Goal: Task Accomplishment & Management: Complete application form

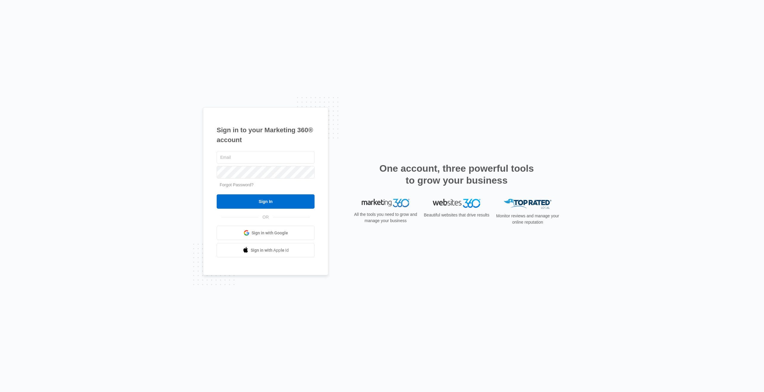
click at [276, 234] on span "Sign in with Google" at bounding box center [270, 233] width 36 height 6
click at [239, 202] on link "Go to Dashboard" at bounding box center [238, 202] width 43 height 14
click at [251, 158] on input "text" at bounding box center [266, 157] width 98 height 13
type input "[EMAIL_ADDRESS][DOMAIN_NAME]"
click at [260, 199] on input "Sign In" at bounding box center [266, 201] width 98 height 14
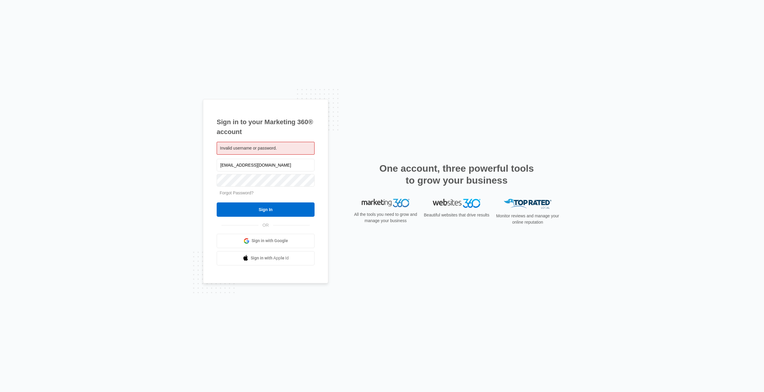
click at [242, 194] on link "Forgot Password?" at bounding box center [237, 193] width 34 height 5
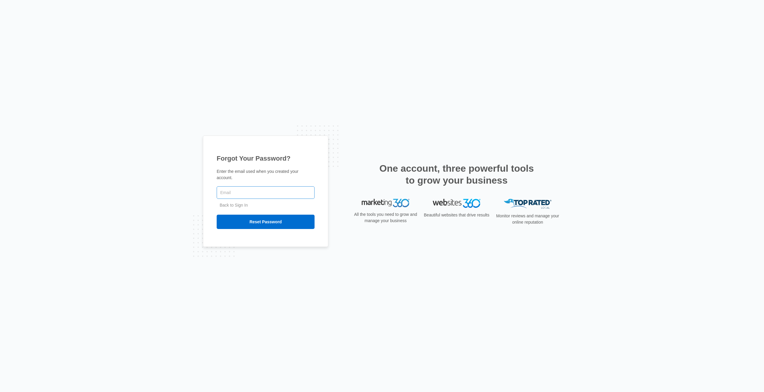
click at [241, 187] on input "text" at bounding box center [266, 192] width 98 height 13
type input "[EMAIL_ADDRESS][DOMAIN_NAME]"
click at [217, 215] on input "Reset Password" at bounding box center [266, 222] width 98 height 14
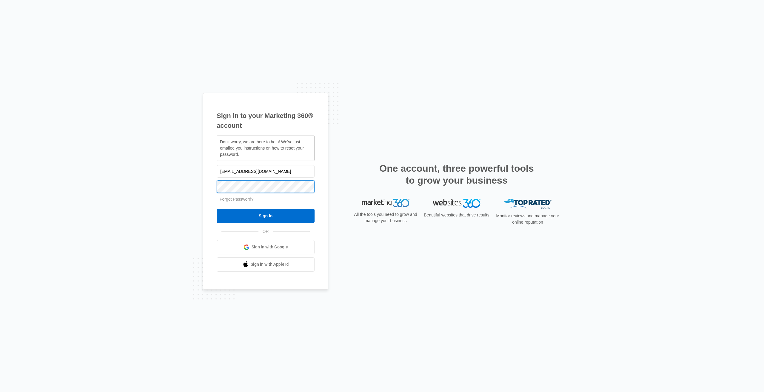
click at [217, 209] on input "Sign In" at bounding box center [266, 216] width 98 height 14
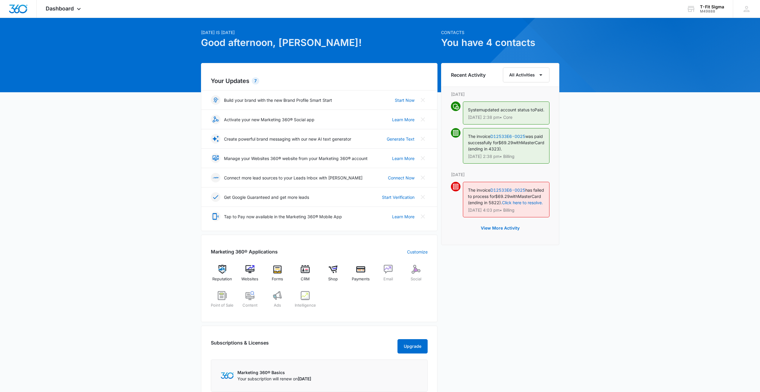
scroll to position [30, 0]
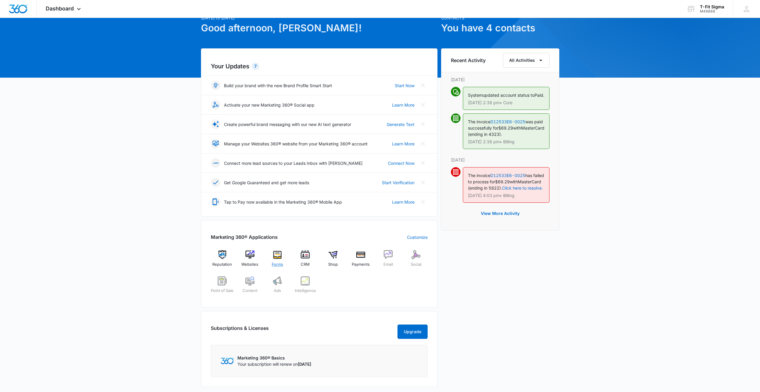
click at [281, 256] on img at bounding box center [277, 254] width 9 height 9
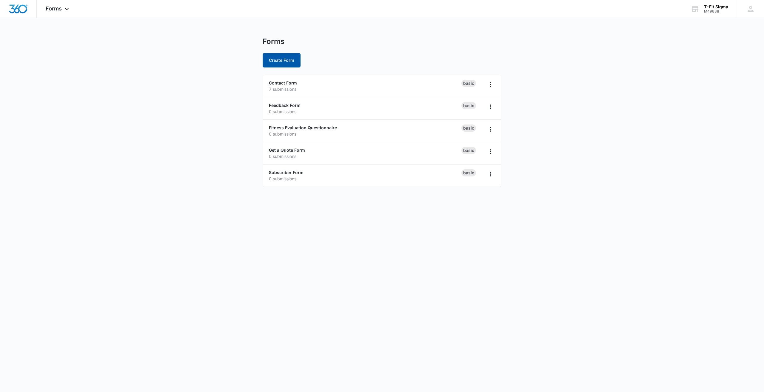
click at [284, 60] on button "Create Form" at bounding box center [282, 60] width 38 height 14
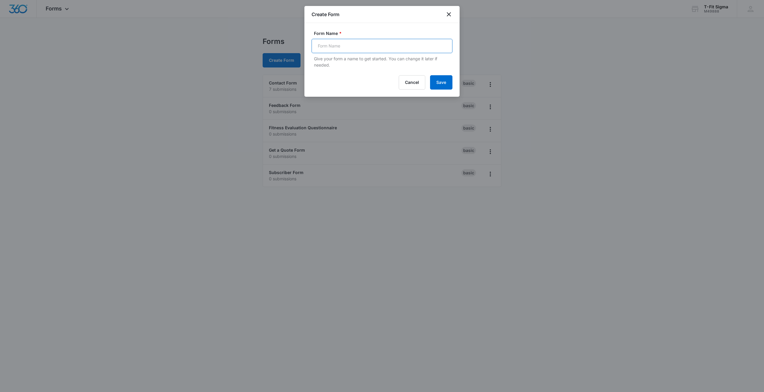
click at [340, 48] on input "Form Name *" at bounding box center [382, 46] width 141 height 14
click at [416, 44] on input "T-FIt Sigma Pickleball & Wellness Center Memebership" at bounding box center [382, 46] width 141 height 14
click at [322, 45] on input "T-FIt Sigma Pickleball & Wellness Center Membership" at bounding box center [382, 46] width 141 height 14
click at [325, 47] on input "T-FIt Sigma Pickleball & Wellness Center Membership" at bounding box center [382, 46] width 141 height 14
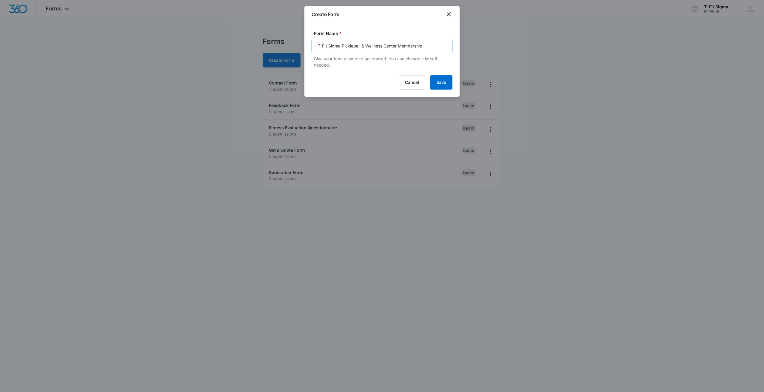
click at [325, 47] on input "T-FIt Sigma Pickleball & Wellness Center Membership" at bounding box center [382, 46] width 141 height 14
click at [429, 46] on input "T-FIt Sigma Pickleball & Wellness Center Membership" at bounding box center [382, 46] width 141 height 14
type input "T-FIt Sigma Pickleball & Wellness Center Membership Form"
click at [436, 80] on button "Save" at bounding box center [441, 82] width 22 height 14
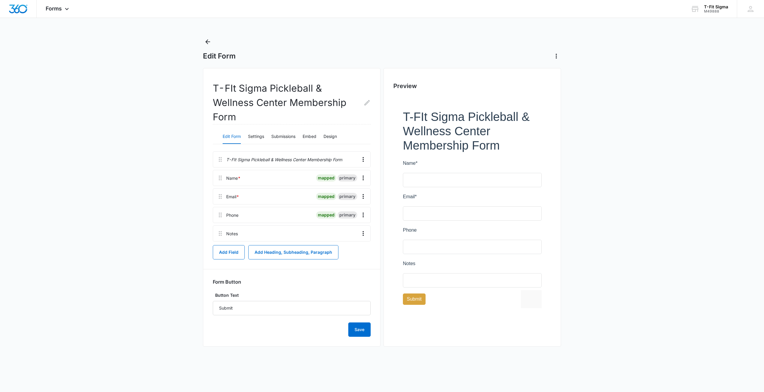
click at [237, 160] on p "T-FIt Sigma Pickleball & Wellness Center Membership Form" at bounding box center [284, 159] width 116 height 6
click at [362, 160] on icon "Overflow Menu" at bounding box center [363, 159] width 7 height 7
click at [346, 175] on div "Edit" at bounding box center [347, 176] width 13 height 4
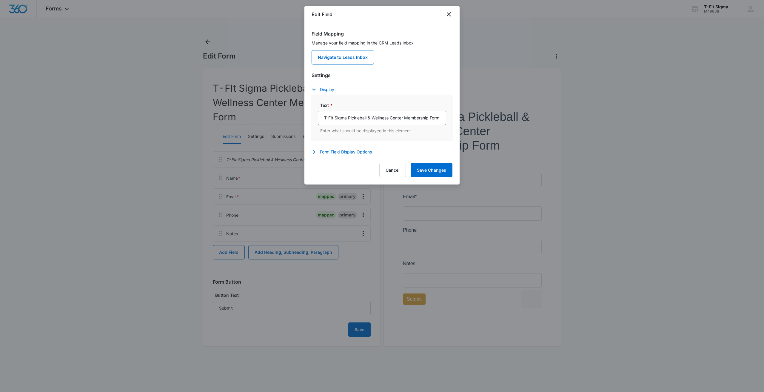
click at [333, 120] on input "T-FIt Sigma Pickleball & Wellness Center Membership Form" at bounding box center [382, 118] width 128 height 14
type input "T-Fit Sigma Pickleball & Wellness Center Membership Form"
click at [330, 150] on button "Form Field Display Options" at bounding box center [345, 151] width 66 height 7
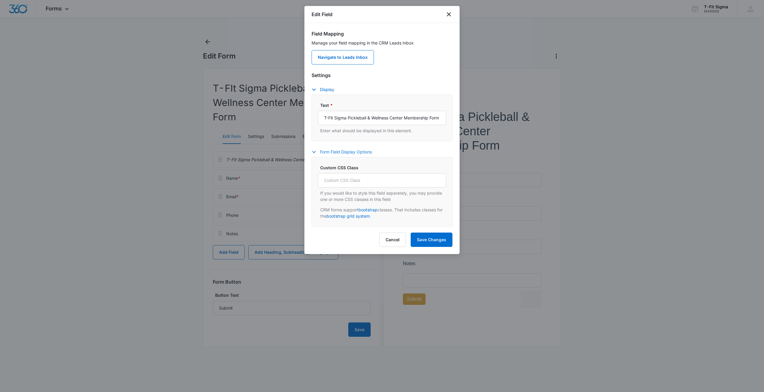
click at [328, 150] on button "Form Field Display Options" at bounding box center [345, 151] width 66 height 7
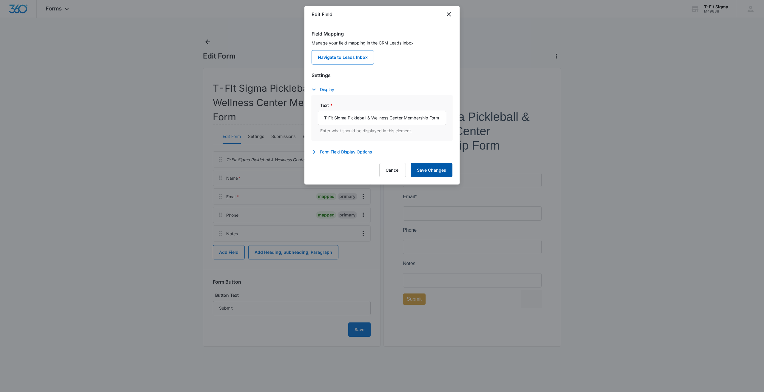
click at [420, 168] on button "Save Changes" at bounding box center [432, 170] width 42 height 14
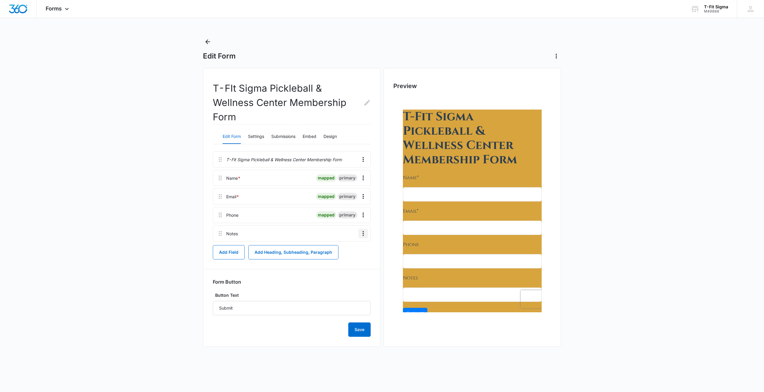
click at [365, 236] on icon "Overflow Menu" at bounding box center [363, 233] width 7 height 7
click at [348, 248] on div "Edit" at bounding box center [347, 250] width 13 height 4
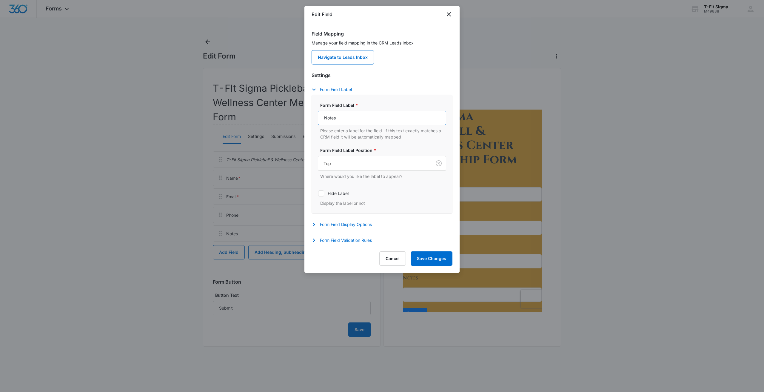
click at [343, 121] on input "Notes" at bounding box center [382, 118] width 128 height 14
type input "Membership Tier"
click at [313, 222] on icon "button" at bounding box center [314, 224] width 7 height 7
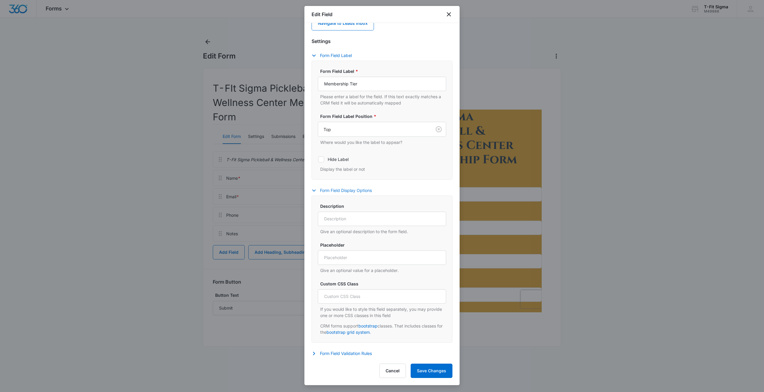
scroll to position [35, 0]
click at [325, 352] on button "Form Field Validation Rules" at bounding box center [345, 352] width 66 height 7
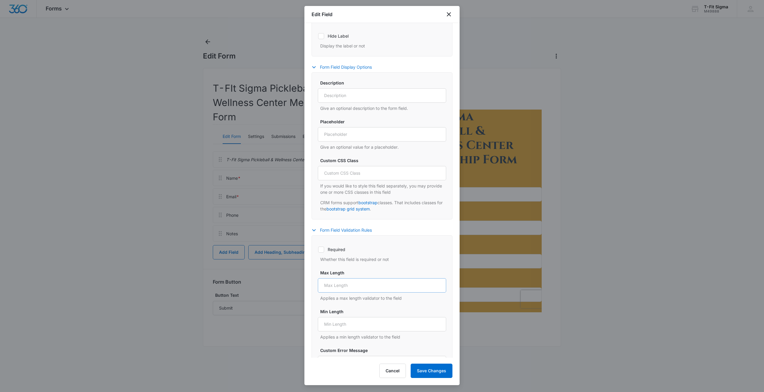
scroll to position [231, 0]
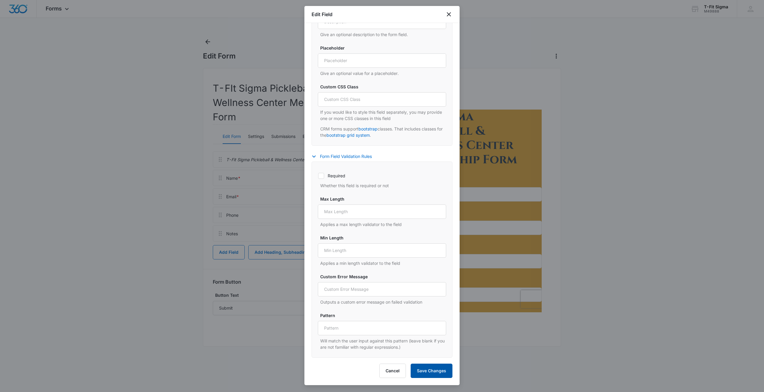
click at [429, 374] on button "Save Changes" at bounding box center [432, 371] width 42 height 14
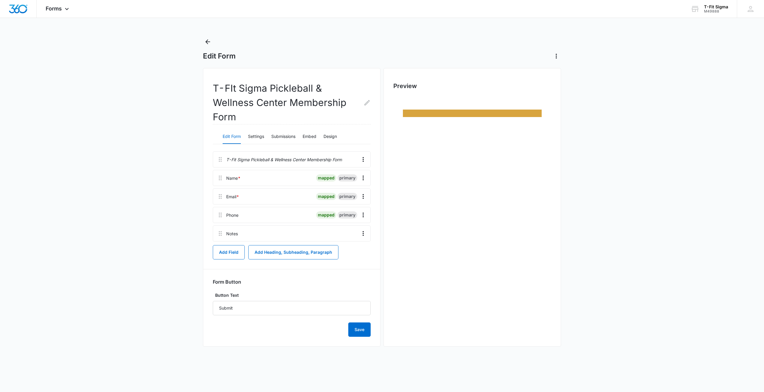
scroll to position [0, 0]
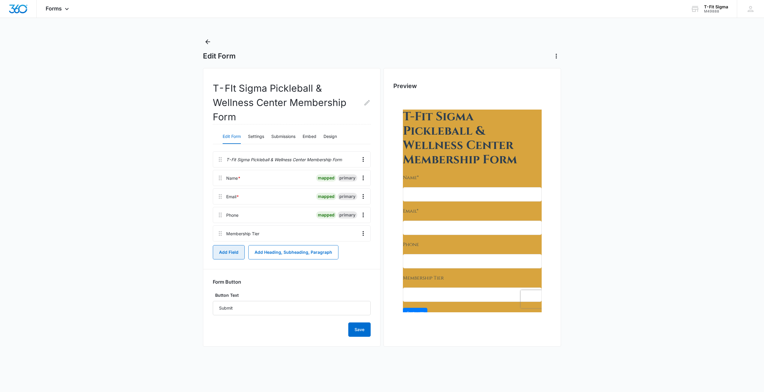
click at [222, 249] on button "Add Field" at bounding box center [229, 252] width 32 height 14
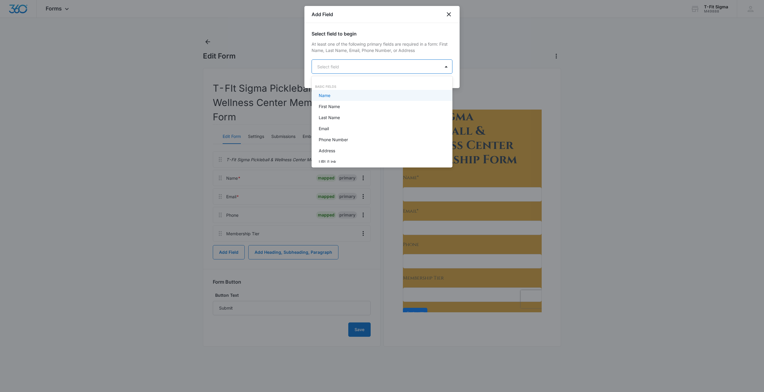
click at [359, 65] on body "Forms Apps Reputation Websites Forms CRM Email Social Shop Payments POS Content…" at bounding box center [382, 196] width 764 height 392
click at [344, 144] on div "Credit Card" at bounding box center [381, 142] width 125 height 6
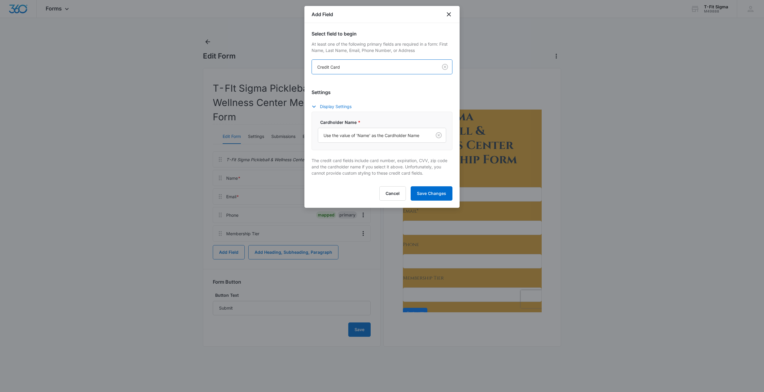
click at [316, 105] on icon "button" at bounding box center [314, 106] width 7 height 7
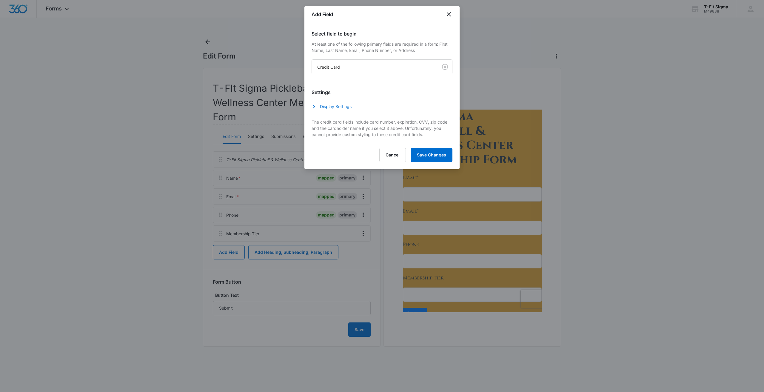
click at [316, 105] on icon "button" at bounding box center [314, 106] width 7 height 7
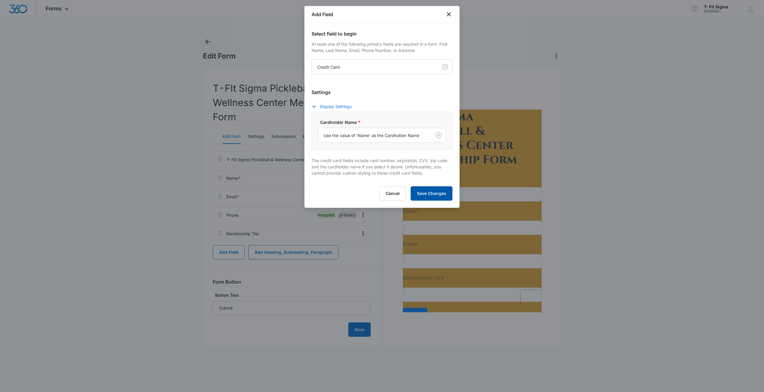
click at [434, 193] on button "Save Changes" at bounding box center [432, 193] width 42 height 14
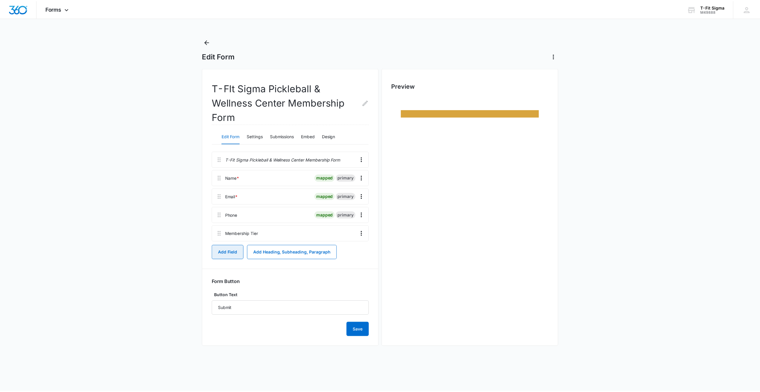
scroll to position [0, 0]
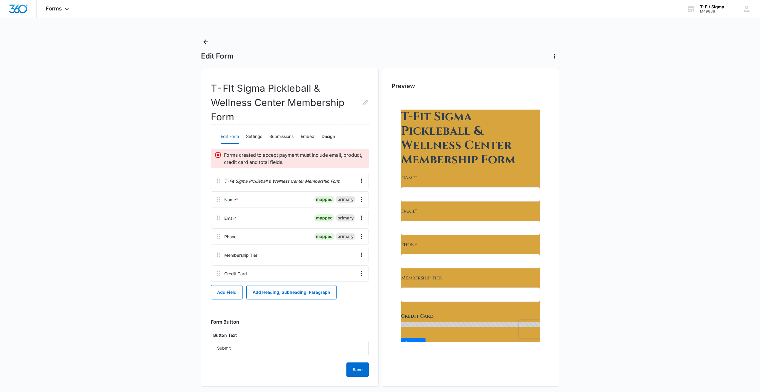
click at [285, 257] on div at bounding box center [307, 255] width 94 height 16
click at [242, 254] on div "Membership Tier" at bounding box center [240, 255] width 33 height 6
click at [361, 253] on icon "Overflow Menu" at bounding box center [361, 255] width 1 height 5
click at [341, 274] on div "Edit" at bounding box center [345, 272] width 13 height 4
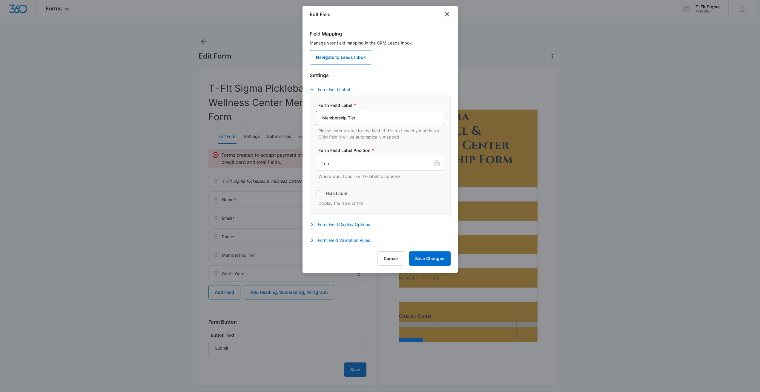
click at [348, 115] on input "Membership Tier" at bounding box center [380, 118] width 128 height 14
click at [347, 116] on input "Membership Tier" at bounding box center [380, 118] width 128 height 14
drag, startPoint x: 347, startPoint y: 116, endPoint x: 345, endPoint y: 118, distance: 3.4
click at [345, 118] on input "Membership Tier" at bounding box center [380, 118] width 128 height 14
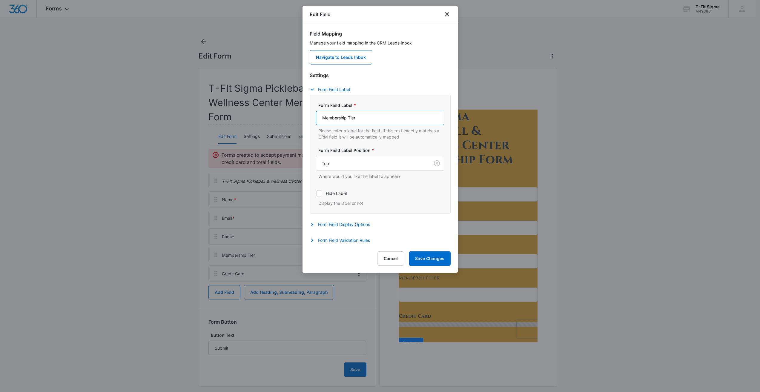
click at [345, 118] on input "Membership Tier" at bounding box center [380, 118] width 128 height 14
click at [448, 15] on icon "close" at bounding box center [446, 14] width 7 height 7
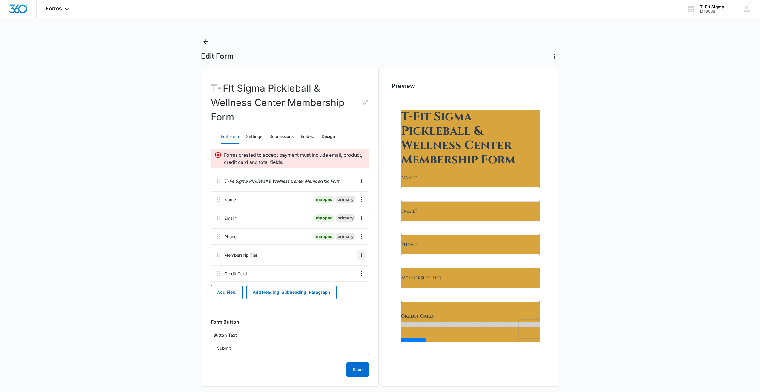
click at [361, 253] on icon "Overflow Menu" at bounding box center [361, 254] width 7 height 7
click at [348, 283] on div "Delete" at bounding box center [345, 281] width 13 height 4
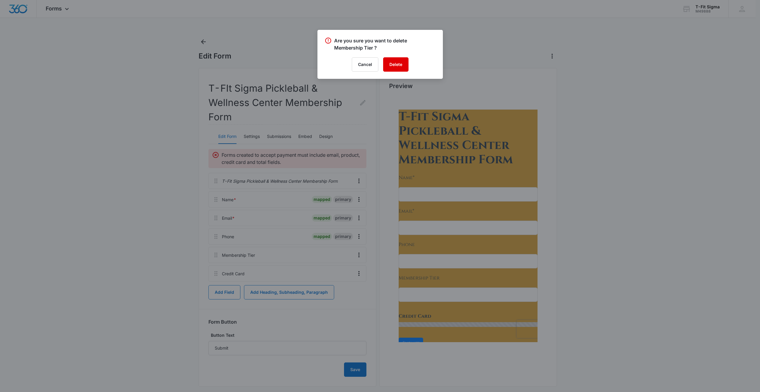
click at [398, 66] on button "Delete" at bounding box center [395, 64] width 25 height 14
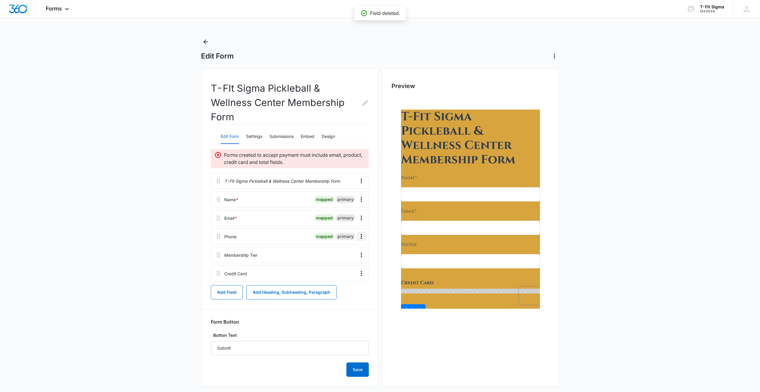
click at [360, 237] on icon "Overflow Menu" at bounding box center [361, 236] width 7 height 7
click at [352, 251] on button "Edit" at bounding box center [349, 253] width 34 height 9
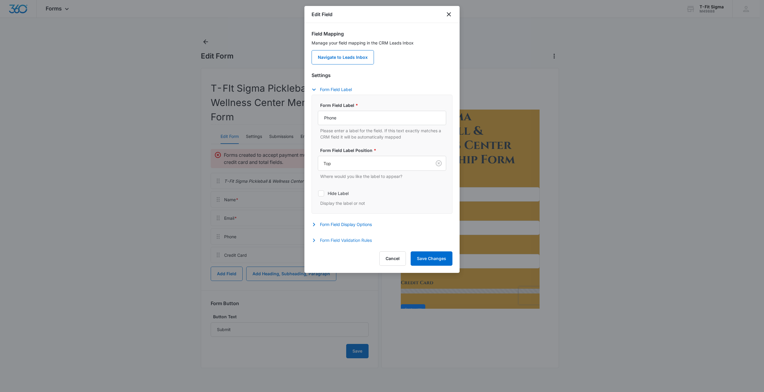
click at [317, 240] on icon "button" at bounding box center [314, 240] width 7 height 7
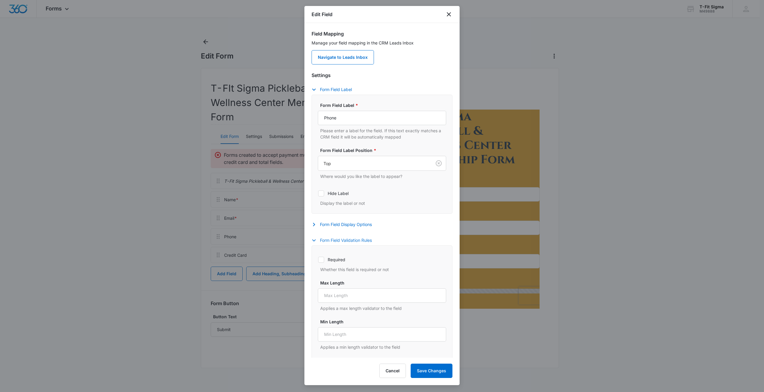
click at [324, 260] on icon at bounding box center [321, 259] width 5 height 5
click at [318, 260] on input "Required" at bounding box center [318, 260] width 0 height 0
checkbox input "true"
click at [314, 242] on icon "button" at bounding box center [314, 240] width 7 height 7
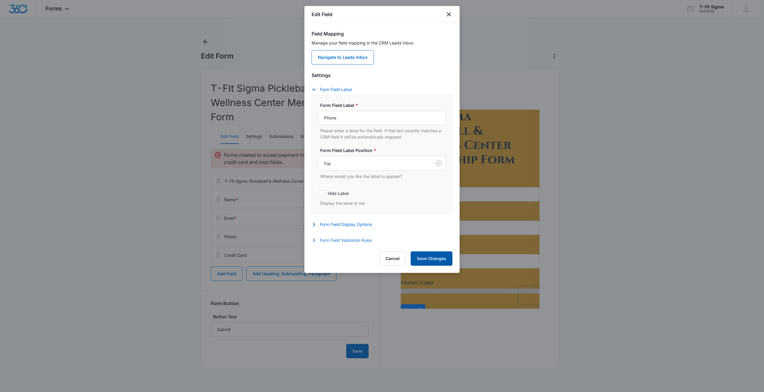
click at [421, 259] on button "Save Changes" at bounding box center [432, 258] width 42 height 14
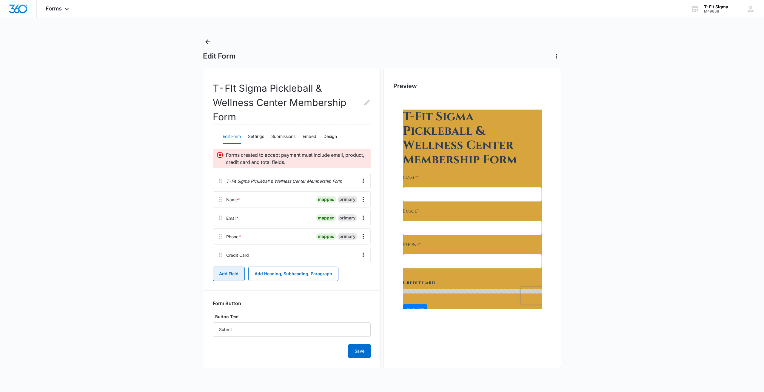
click at [229, 278] on button "Add Field" at bounding box center [229, 274] width 32 height 14
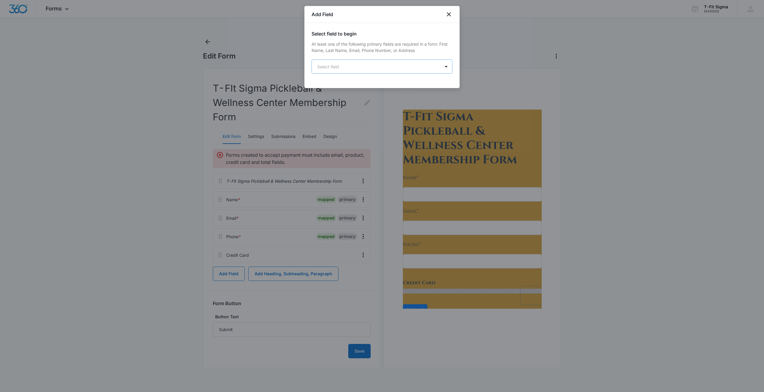
click at [347, 71] on body "Forms Apps Reputation Websites Forms CRM Email Social Shop Payments POS Content…" at bounding box center [382, 196] width 764 height 392
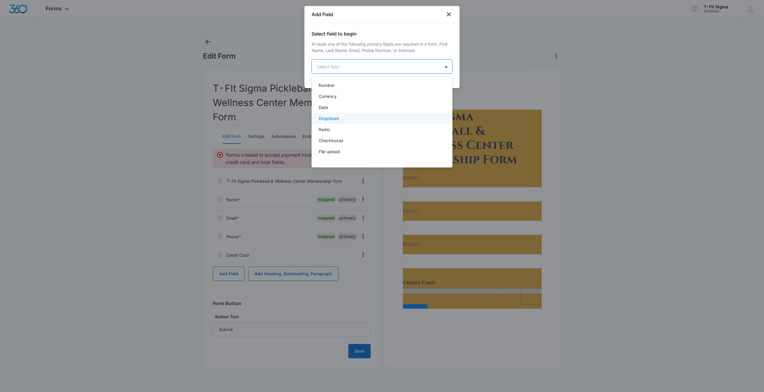
scroll to position [119, 0]
click at [341, 133] on p "Checkboxes" at bounding box center [331, 131] width 24 height 6
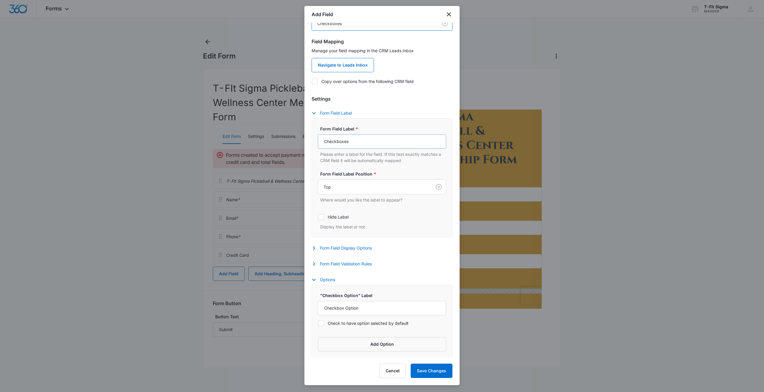
scroll to position [45, 0]
click at [354, 145] on input "Checkboxes" at bounding box center [382, 140] width 128 height 14
paste input "Membership Tier"
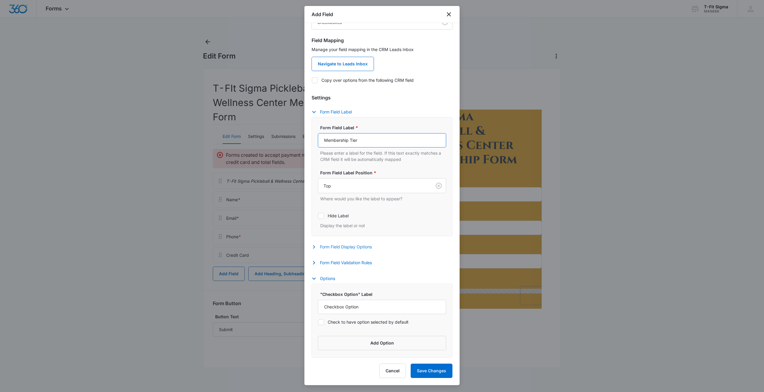
type input "Membership Tier"
click at [314, 247] on icon "button" at bounding box center [314, 247] width 2 height 4
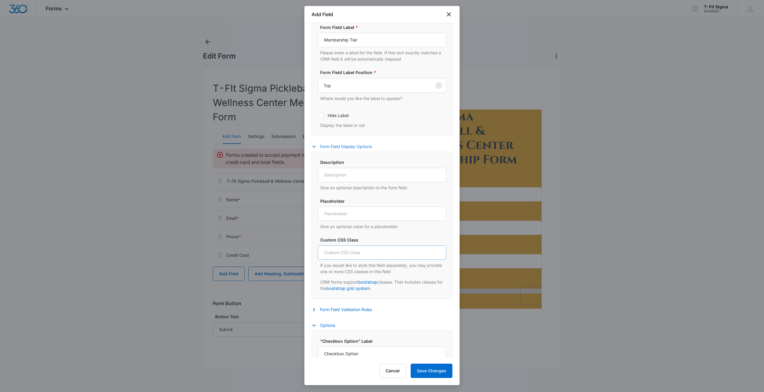
scroll to position [164, 0]
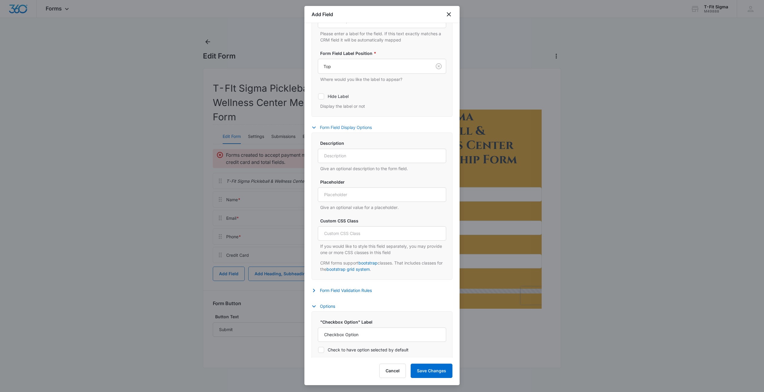
click at [316, 129] on icon "button" at bounding box center [314, 127] width 7 height 7
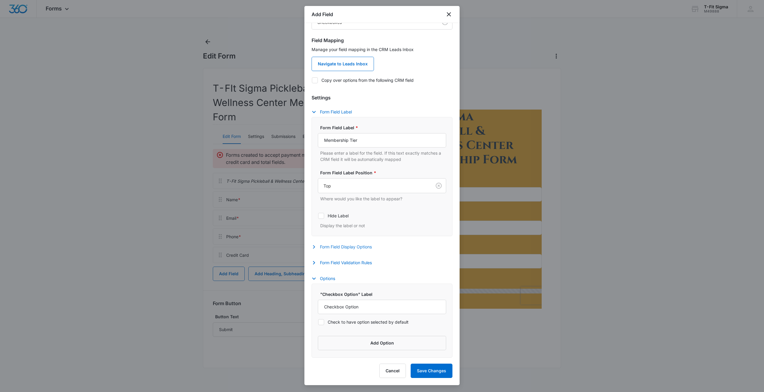
scroll to position [45, 0]
click at [314, 264] on icon "button" at bounding box center [314, 263] width 2 height 4
click at [320, 282] on icon at bounding box center [321, 282] width 5 height 5
click at [318, 282] on input "Required" at bounding box center [318, 282] width 0 height 0
checkbox input "true"
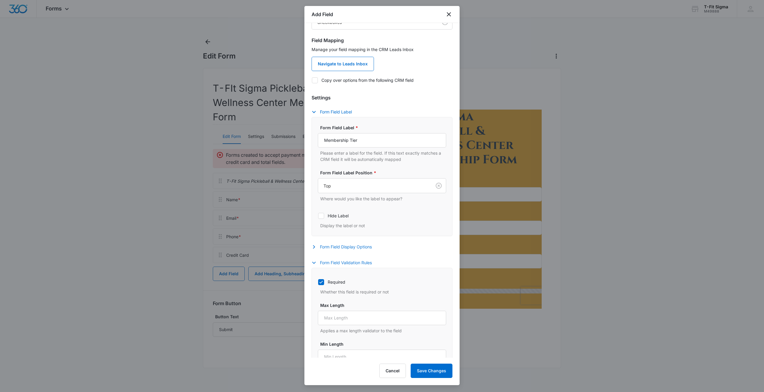
click at [315, 264] on icon "button" at bounding box center [314, 262] width 7 height 7
click at [315, 277] on icon "button" at bounding box center [314, 278] width 7 height 7
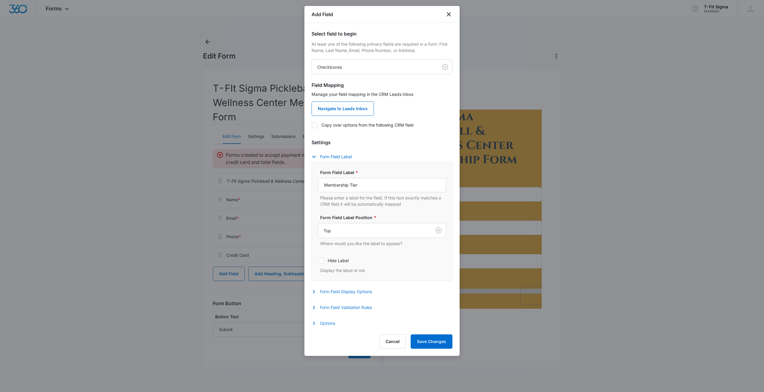
click at [315, 324] on icon "button" at bounding box center [314, 323] width 7 height 7
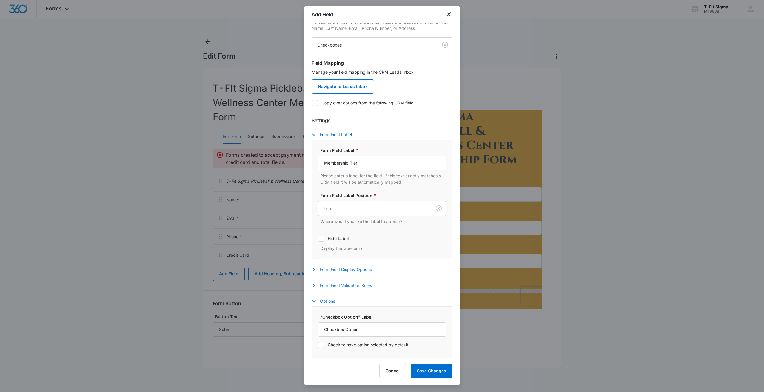
scroll to position [45, 0]
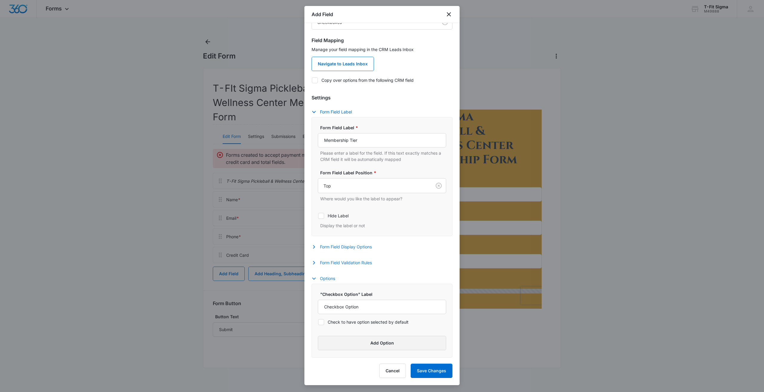
click at [363, 340] on button "Add Option" at bounding box center [382, 343] width 128 height 14
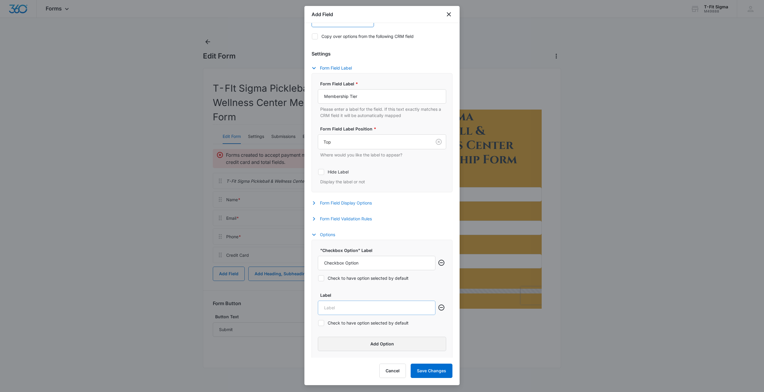
scroll to position [90, 0]
click at [368, 342] on button "Add Option" at bounding box center [382, 343] width 128 height 14
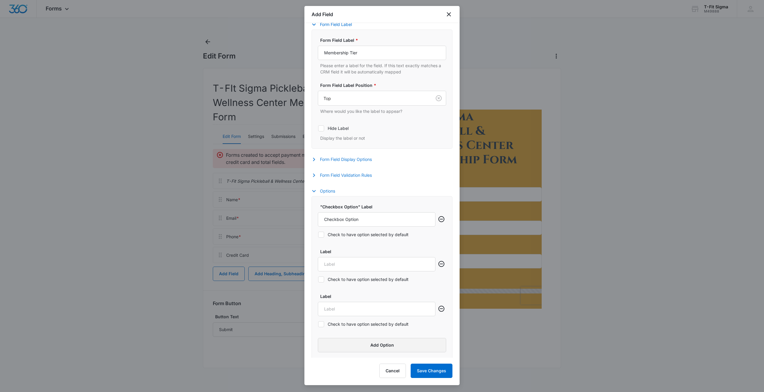
scroll to position [134, 0]
click at [360, 220] on input "Checkbox Option" at bounding box center [377, 217] width 118 height 14
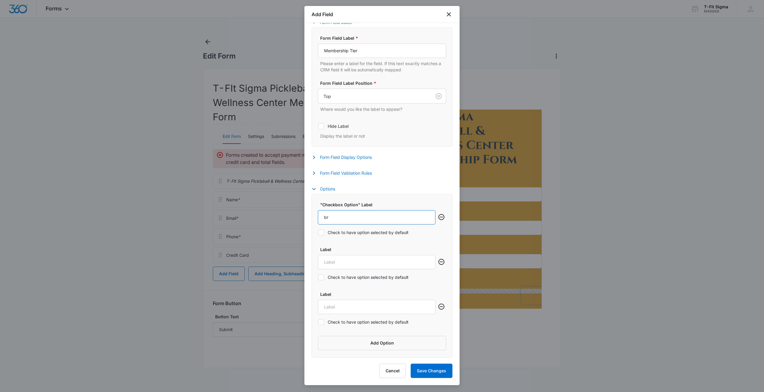
type input "b"
type input "Bronze"
click at [345, 262] on input "Label" at bounding box center [377, 262] width 118 height 14
type input "Silver"
click at [361, 307] on input "Label" at bounding box center [377, 307] width 118 height 14
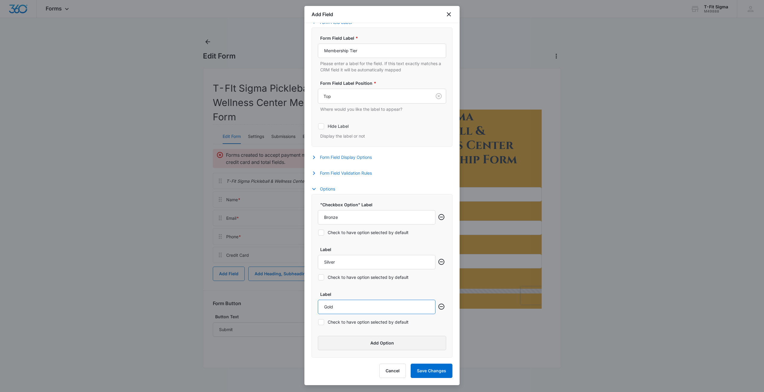
type input "Gold"
click at [394, 346] on button "Add Option" at bounding box center [382, 343] width 128 height 14
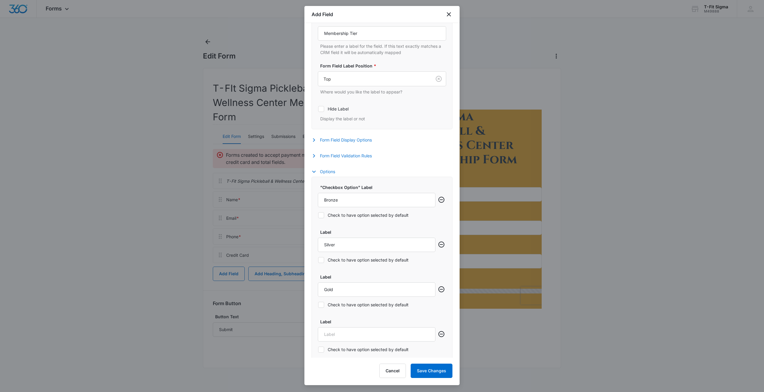
scroll to position [179, 0]
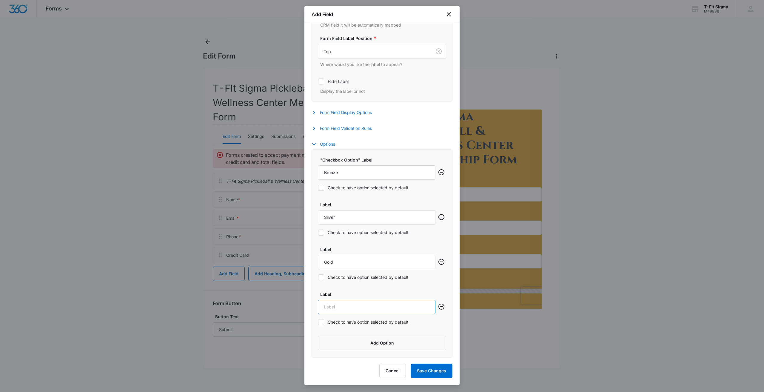
click at [345, 309] on input "Label" at bounding box center [377, 307] width 118 height 14
type input "Founding Member"
click at [420, 370] on button "Save Changes" at bounding box center [432, 371] width 42 height 14
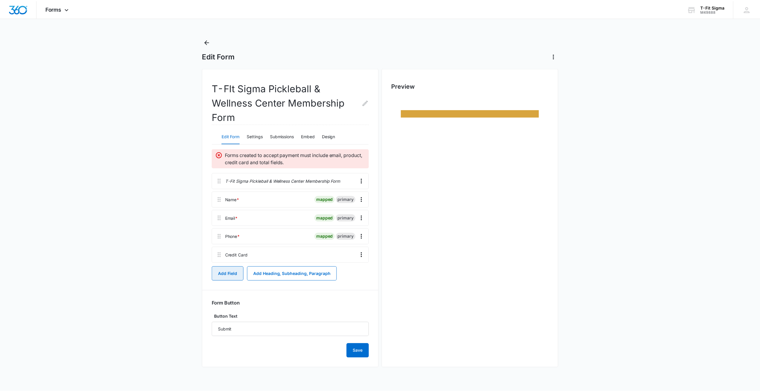
scroll to position [0, 0]
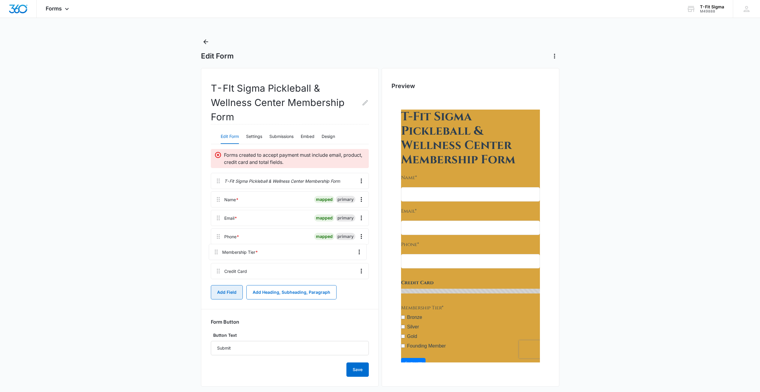
drag, startPoint x: 217, startPoint y: 274, endPoint x: 217, endPoint y: 248, distance: 26.0
click at [217, 248] on div "T-Fit Sigma Pickleball & Wellness Center Membership Form Name * mapped primary …" at bounding box center [290, 227] width 158 height 109
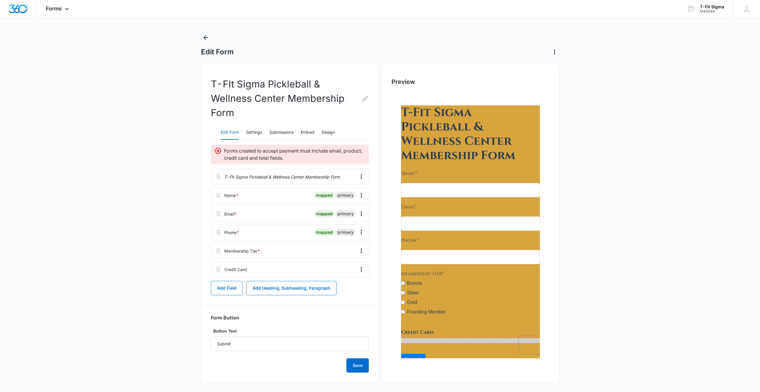
scroll to position [7, 0]
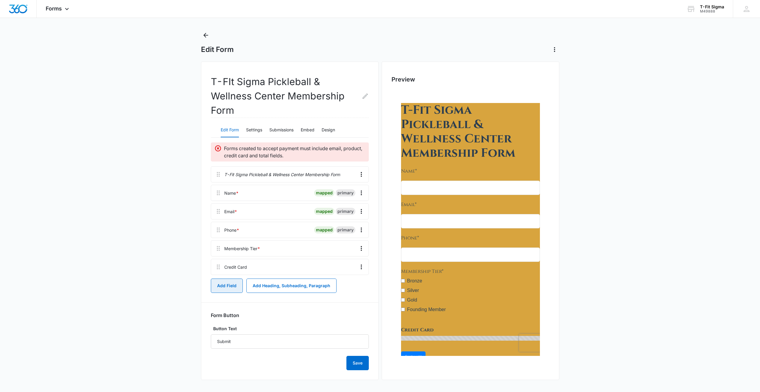
click at [228, 285] on button "Add Field" at bounding box center [227, 286] width 32 height 14
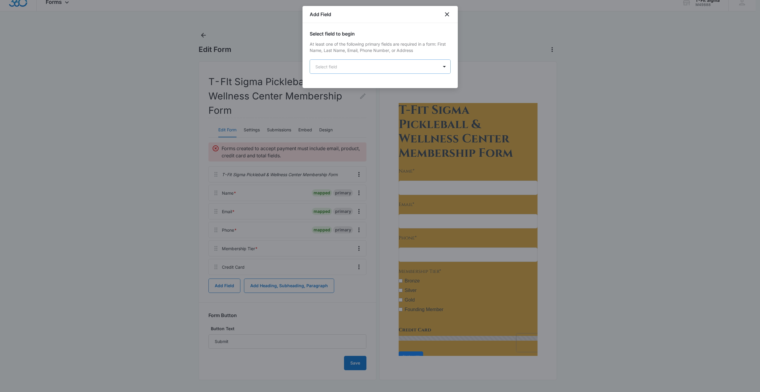
click at [367, 70] on body "Forms Apps Reputation Websites Forms CRM Email Social Shop Payments POS Content…" at bounding box center [380, 192] width 760 height 399
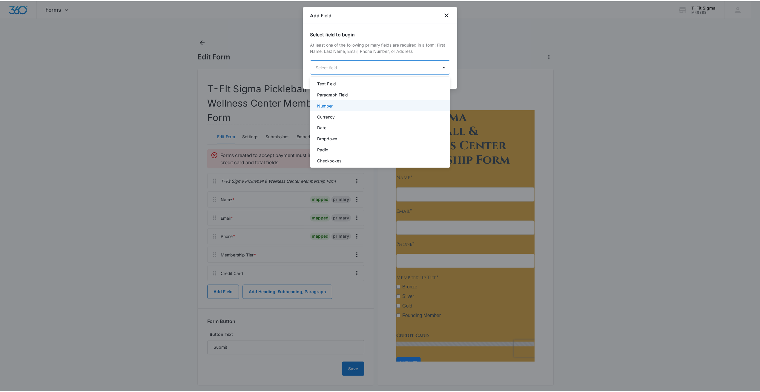
scroll to position [140, 0]
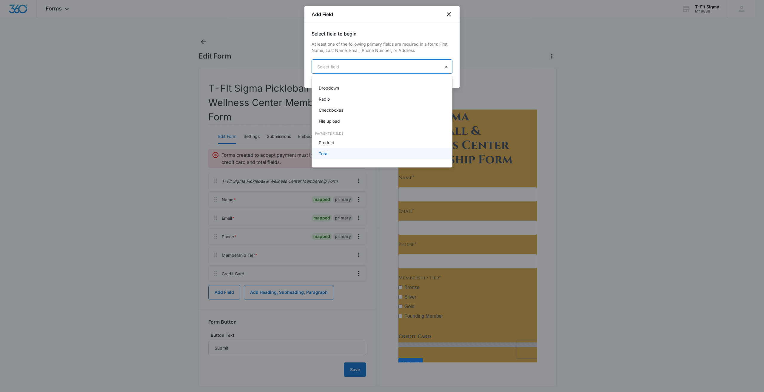
click at [333, 152] on div "Total" at bounding box center [381, 154] width 125 height 6
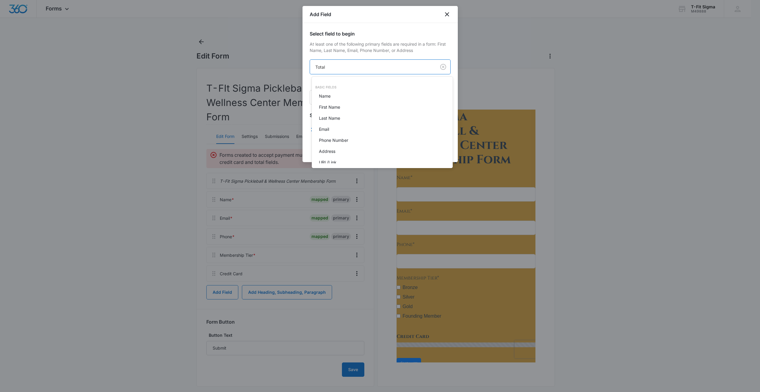
click at [363, 67] on body "Forms Apps Reputation Websites Forms CRM Email Social Shop Payments POS Content…" at bounding box center [380, 196] width 760 height 392
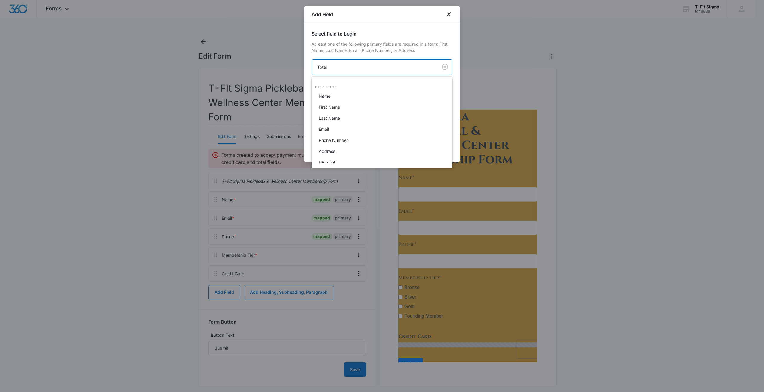
click at [365, 66] on div at bounding box center [382, 196] width 764 height 392
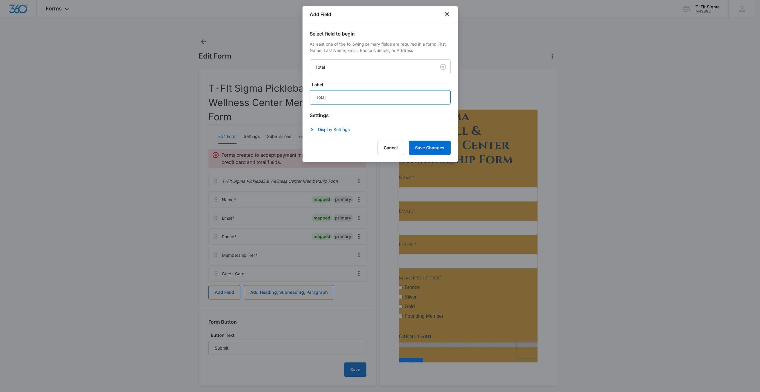
click at [354, 99] on input "Total" at bounding box center [380, 97] width 141 height 14
click at [313, 129] on icon "button" at bounding box center [311, 129] width 7 height 7
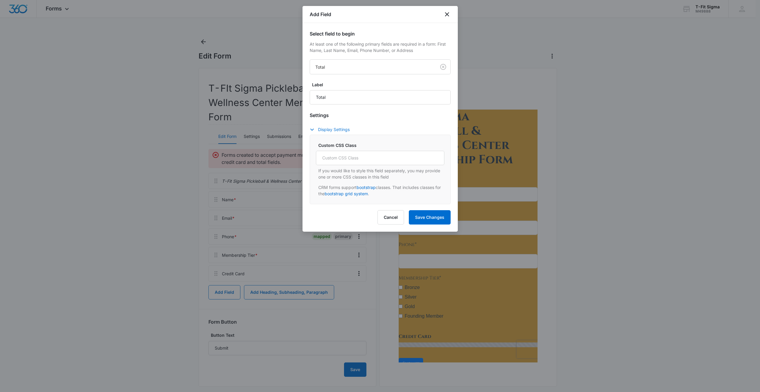
click at [316, 127] on button "Display Settings" at bounding box center [333, 129] width 46 height 7
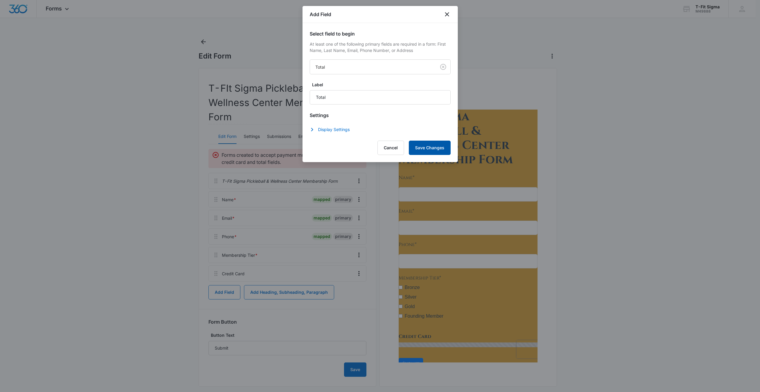
click at [426, 152] on button "Save Changes" at bounding box center [430, 148] width 42 height 14
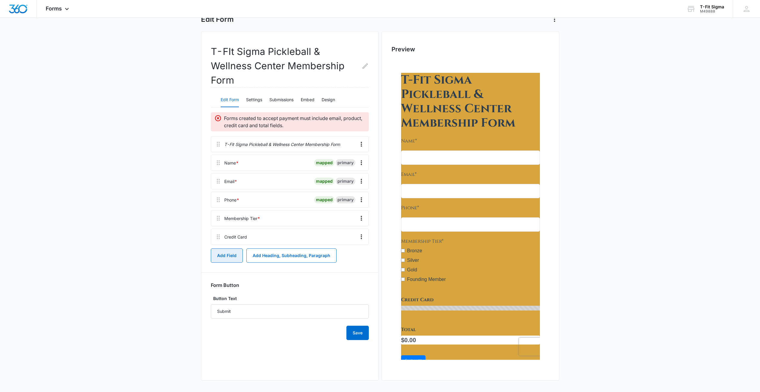
scroll to position [37, 0]
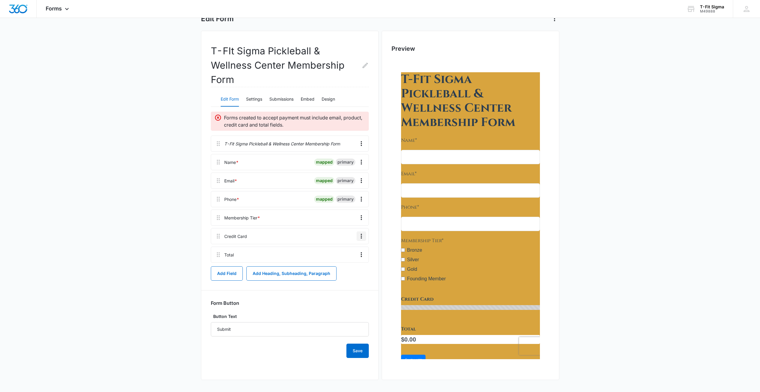
click at [361, 234] on icon "Overflow Menu" at bounding box center [361, 236] width 1 height 5
click at [354, 251] on button "Edit" at bounding box center [349, 252] width 34 height 9
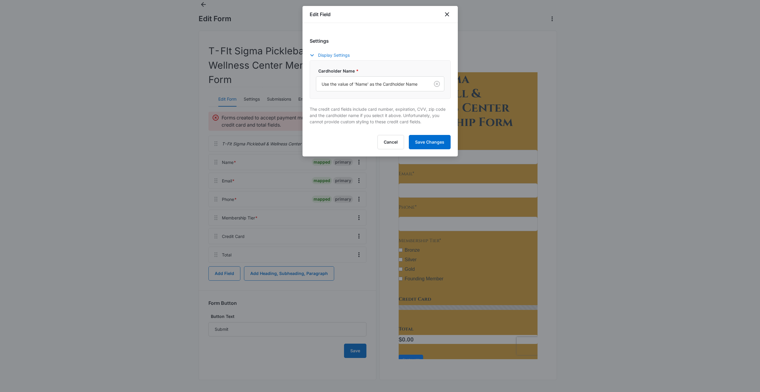
click at [313, 56] on icon "button" at bounding box center [311, 55] width 7 height 7
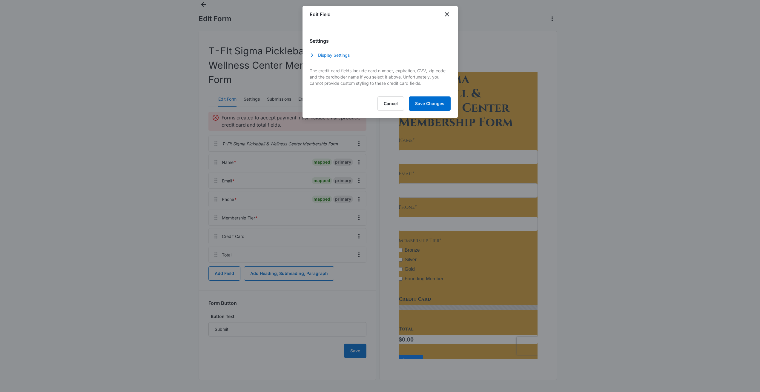
click at [311, 53] on icon "button" at bounding box center [311, 55] width 7 height 7
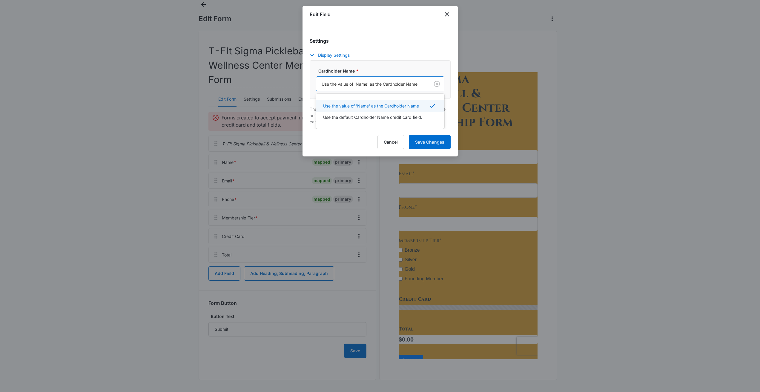
click at [350, 84] on div at bounding box center [372, 83] width 100 height 7
click at [360, 119] on p "Use the default Cardholder Name credit card field." at bounding box center [372, 117] width 99 height 6
click at [387, 85] on div at bounding box center [372, 83] width 100 height 7
click at [383, 102] on p "Use the value of 'Name' as the Cardholder Name" at bounding box center [371, 105] width 96 height 6
click at [388, 85] on div at bounding box center [372, 83] width 100 height 7
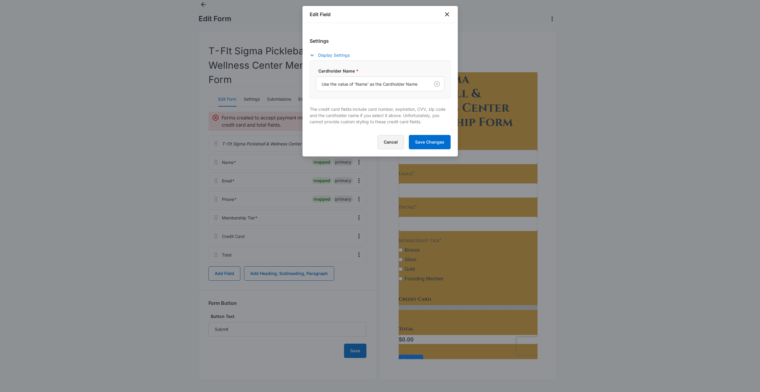
click at [386, 137] on button "Cancel" at bounding box center [390, 142] width 27 height 14
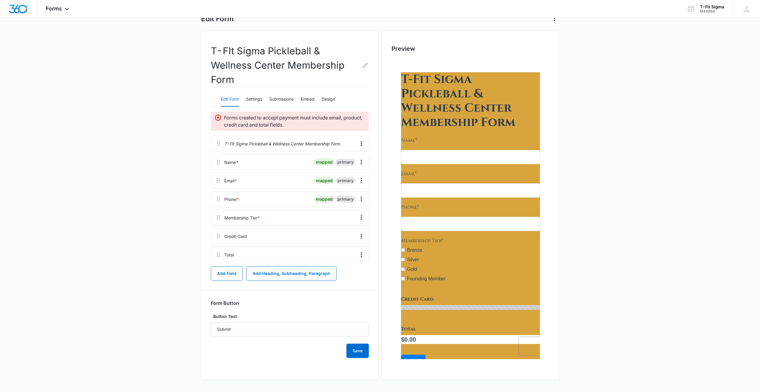
click at [218, 117] on icon at bounding box center [218, 118] width 6 height 6
click at [273, 251] on div at bounding box center [295, 255] width 118 height 16
click at [362, 239] on icon "Overflow Menu" at bounding box center [361, 236] width 7 height 7
click at [360, 251] on icon "Overflow Menu" at bounding box center [361, 254] width 7 height 7
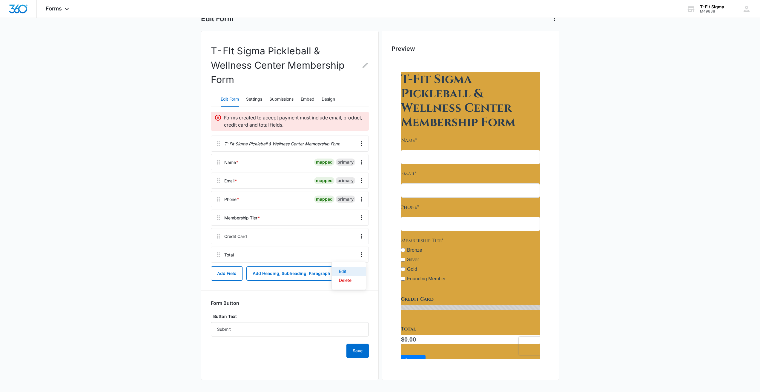
click at [347, 268] on button "Edit" at bounding box center [349, 271] width 34 height 9
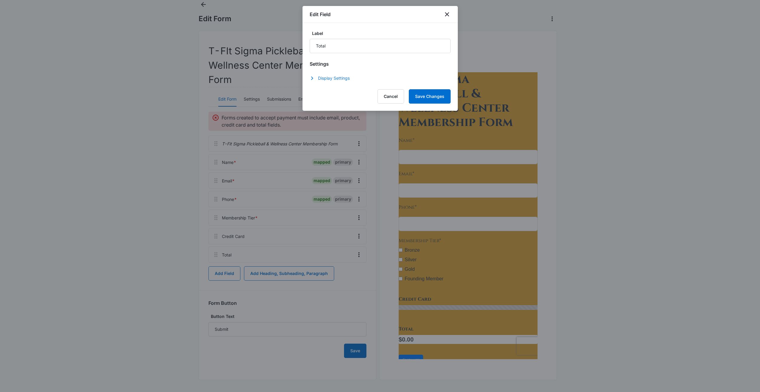
click at [320, 81] on button "Display Settings" at bounding box center [333, 78] width 46 height 7
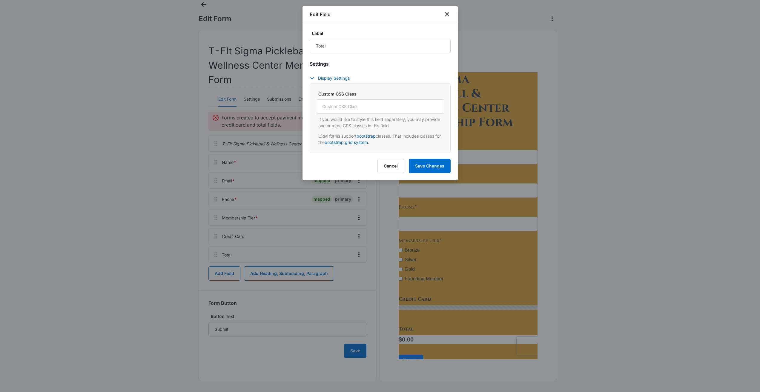
click at [315, 74] on div "Settings Display Settings Custom CSS Class If you would like to style this fiel…" at bounding box center [380, 106] width 141 height 93
click at [313, 77] on icon "button" at bounding box center [311, 78] width 7 height 7
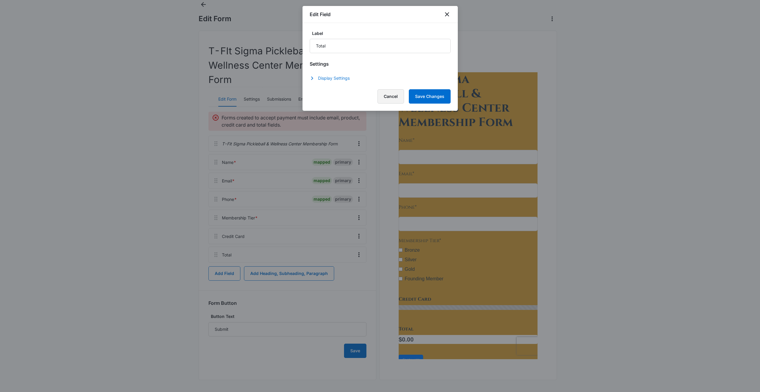
click at [386, 98] on button "Cancel" at bounding box center [390, 96] width 27 height 14
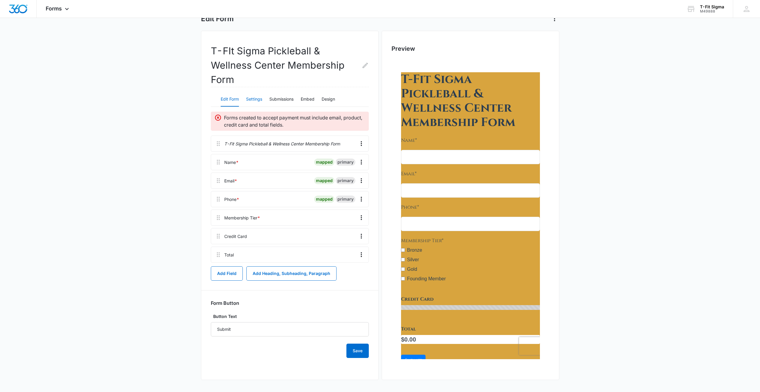
click at [261, 96] on button "Settings" at bounding box center [254, 99] width 16 height 14
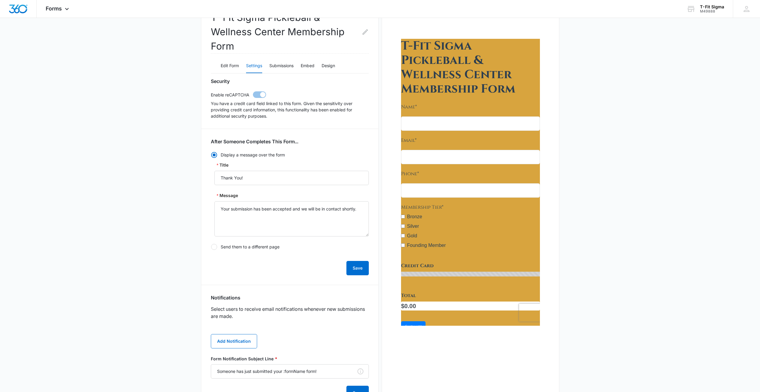
scroll to position [0, 0]
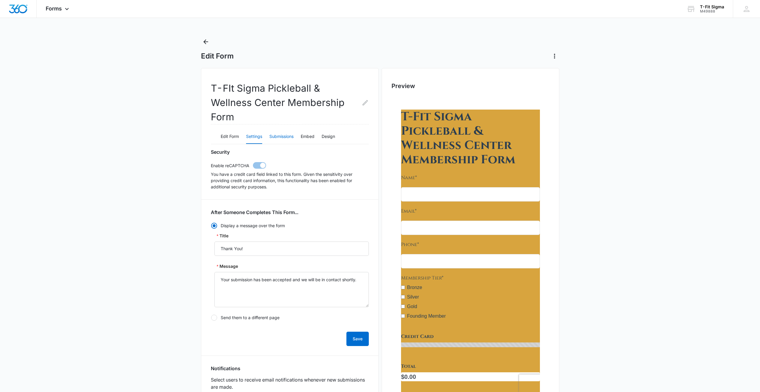
click at [287, 136] on button "Submissions" at bounding box center [281, 137] width 24 height 14
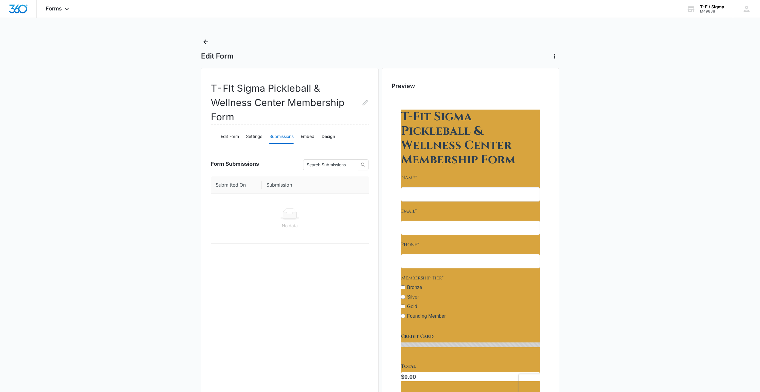
click at [301, 134] on div "Edit Form Settings Submissions Embed Design" at bounding box center [290, 136] width 158 height 15
click at [303, 136] on button "Embed" at bounding box center [308, 137] width 14 height 14
click at [331, 137] on button "Design" at bounding box center [328, 137] width 13 height 14
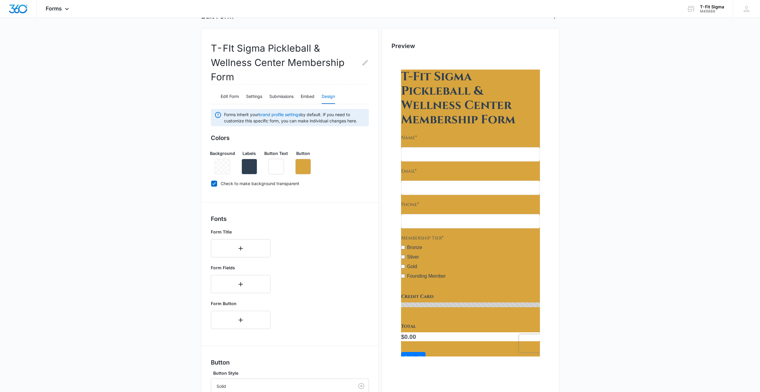
scroll to position [127, 0]
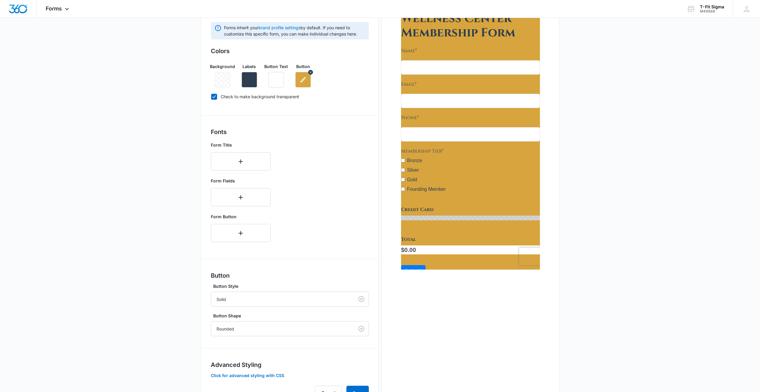
click at [302, 82] on icon "button" at bounding box center [302, 79] width 5 height 5
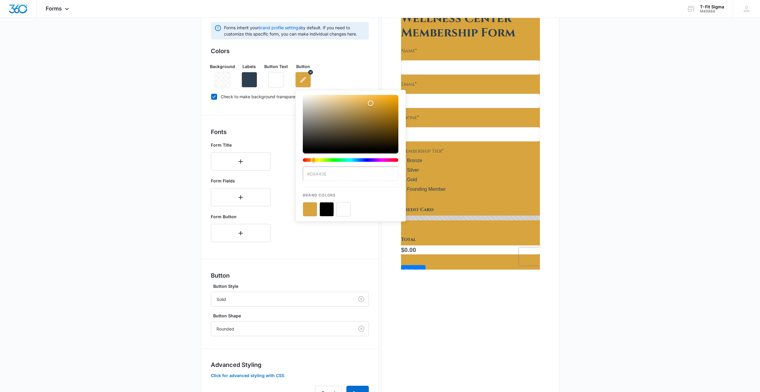
scroll to position [0, 0]
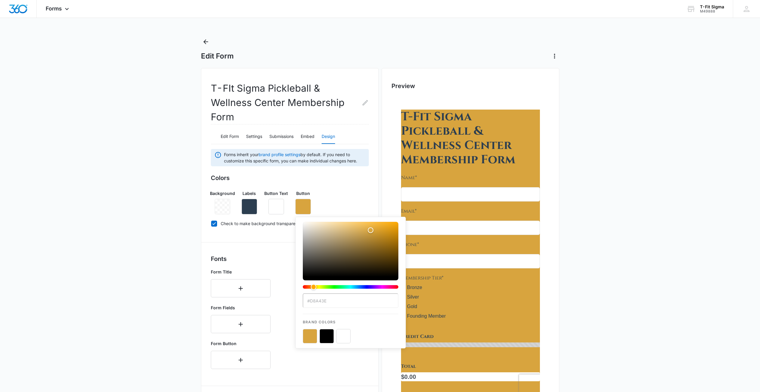
click at [310, 336] on button "color-picker-container" at bounding box center [310, 336] width 14 height 14
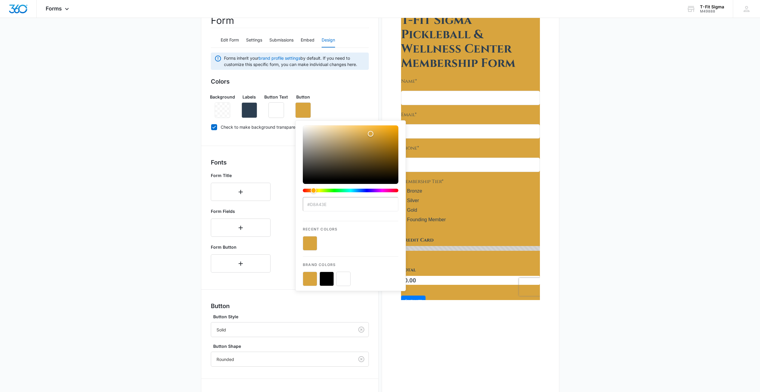
scroll to position [119, 0]
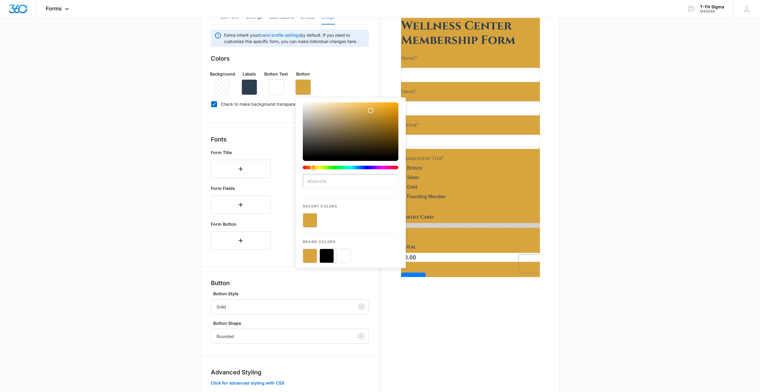
click at [310, 257] on button "color-picker-container" at bounding box center [310, 256] width 14 height 14
click at [311, 256] on button "color-picker-container" at bounding box center [310, 256] width 14 height 14
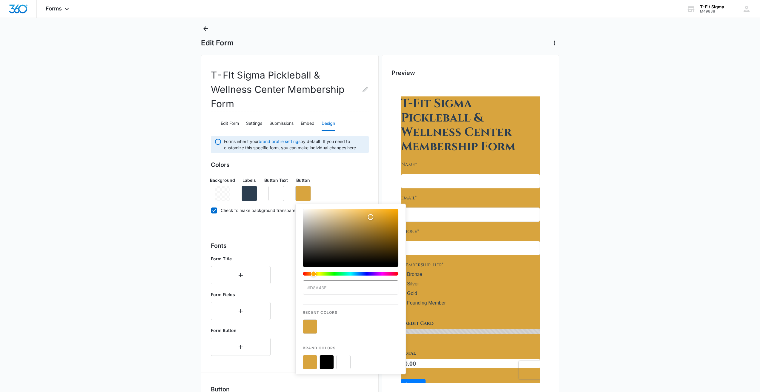
scroll to position [0, 0]
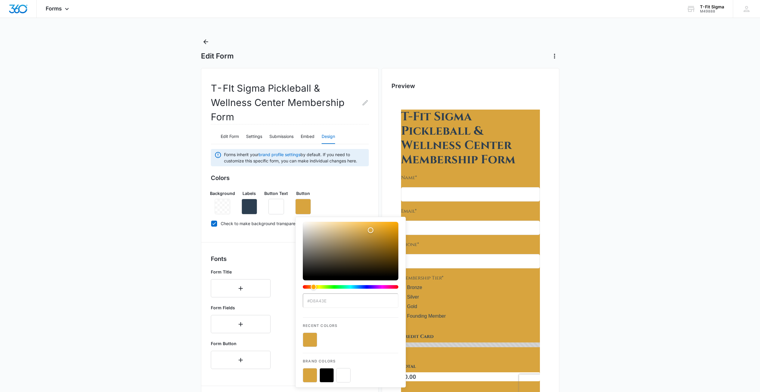
click at [223, 211] on div at bounding box center [223, 207] width 16 height 16
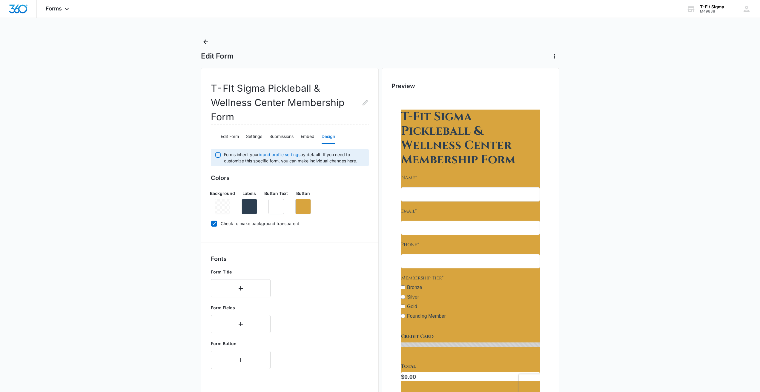
click at [223, 208] on div at bounding box center [223, 207] width 16 height 16
click at [218, 223] on label "Check to make background transparent" at bounding box center [290, 223] width 158 height 6
click at [211, 223] on input "Check to make background transparent" at bounding box center [211, 223] width 0 height 0
checkbox input "false"
click at [300, 207] on icon "button" at bounding box center [303, 206] width 7 height 7
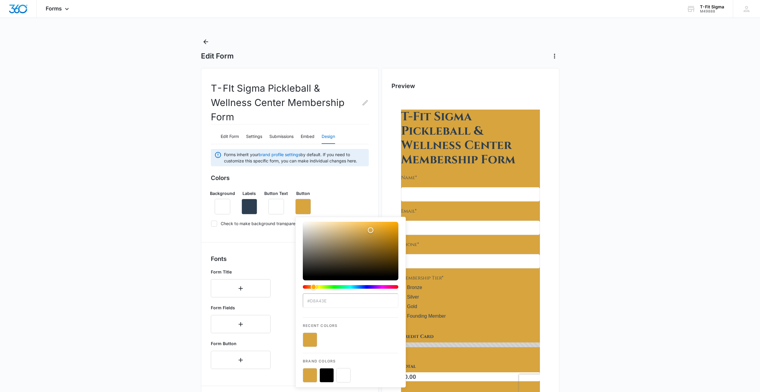
click at [308, 338] on button "color-picker-container" at bounding box center [310, 340] width 14 height 14
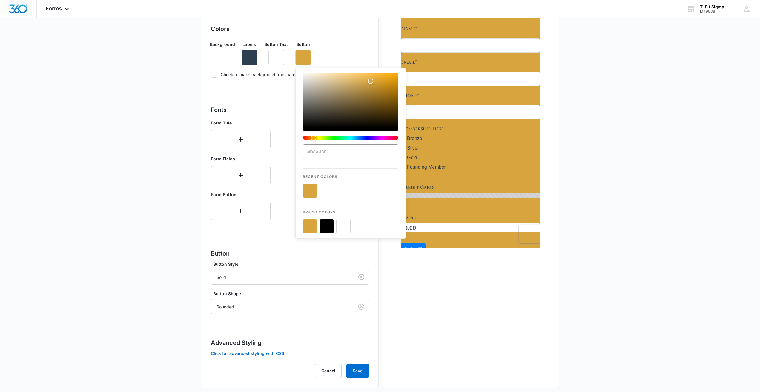
scroll to position [149, 0]
click at [308, 225] on button "color-picker-container" at bounding box center [310, 226] width 14 height 14
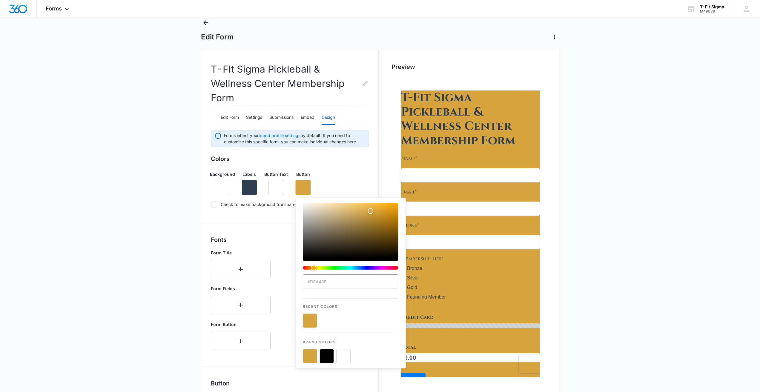
scroll to position [0, 0]
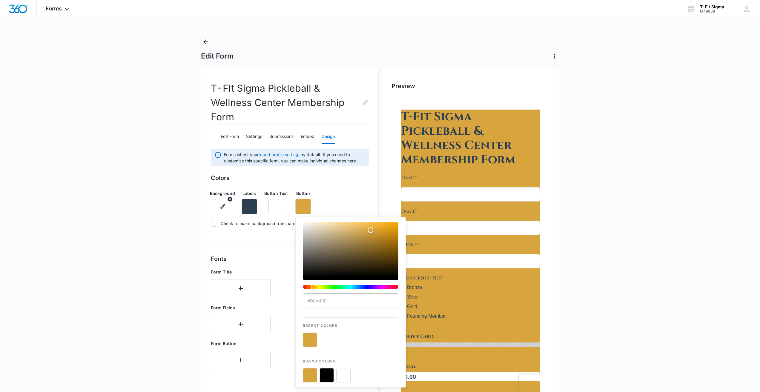
click at [223, 208] on icon "button" at bounding box center [222, 206] width 7 height 7
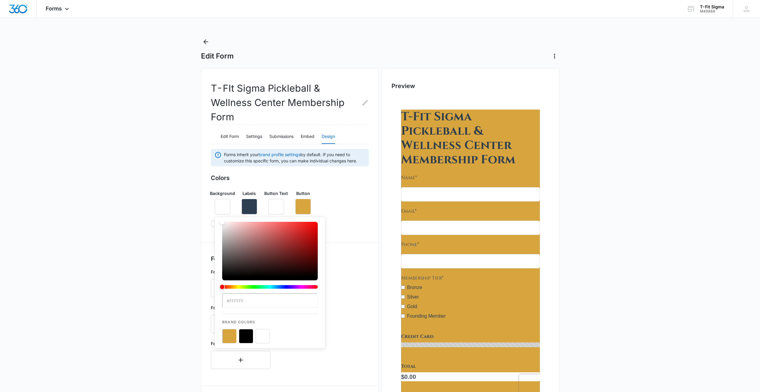
click at [225, 336] on button "color-picker-container" at bounding box center [229, 336] width 14 height 14
type input "#D8A43E"
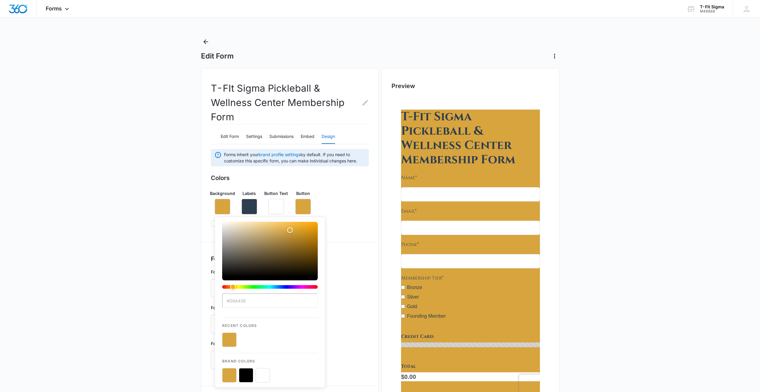
click at [227, 338] on button "color-picker-container" at bounding box center [229, 340] width 14 height 14
click at [231, 371] on button "color-picker-container" at bounding box center [229, 375] width 14 height 14
click at [340, 297] on div "Form Title" at bounding box center [290, 282] width 158 height 33
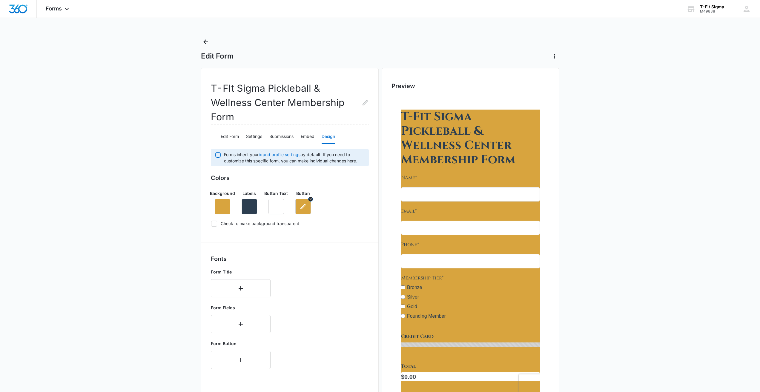
click at [300, 206] on icon "button" at bounding box center [303, 206] width 7 height 7
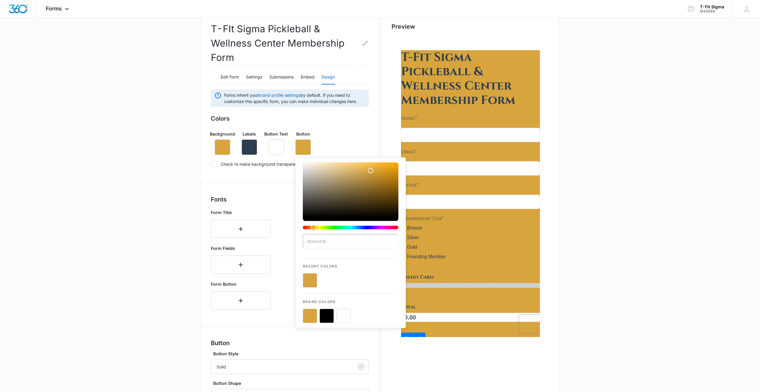
scroll to position [60, 0]
click at [343, 315] on button "color-picker-container" at bounding box center [343, 315] width 14 height 14
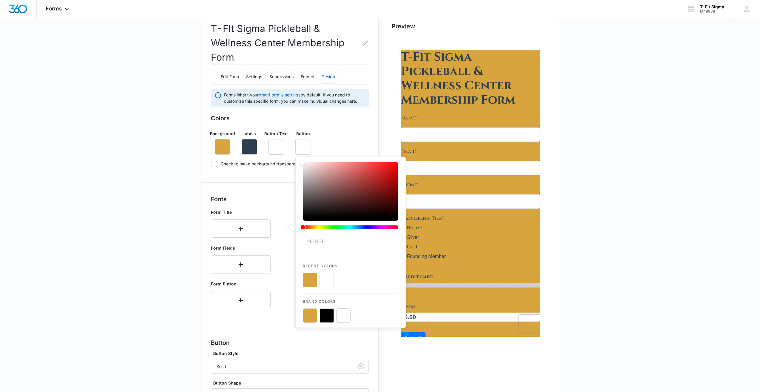
type input "#FFFFFF"
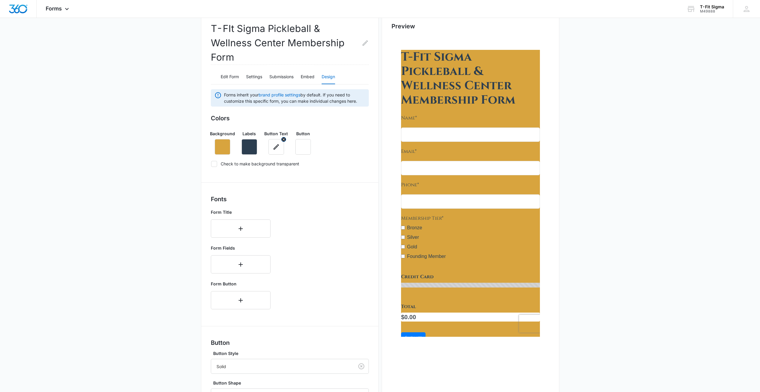
click at [271, 151] on button "button" at bounding box center [276, 147] width 16 height 16
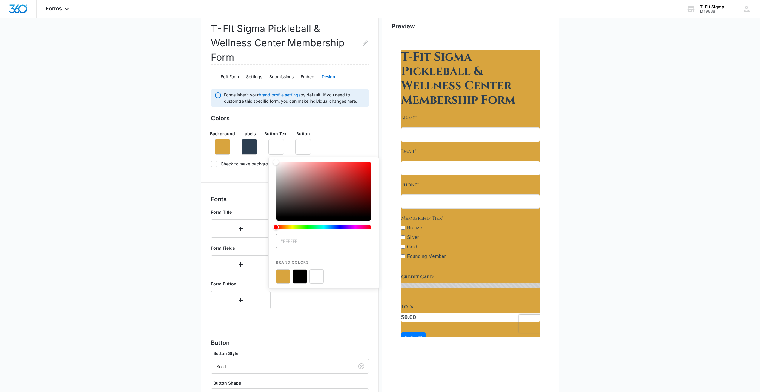
click at [298, 271] on button "color-picker-container" at bounding box center [300, 276] width 14 height 14
type input "#000000"
click at [278, 145] on icon "button" at bounding box center [276, 146] width 5 height 5
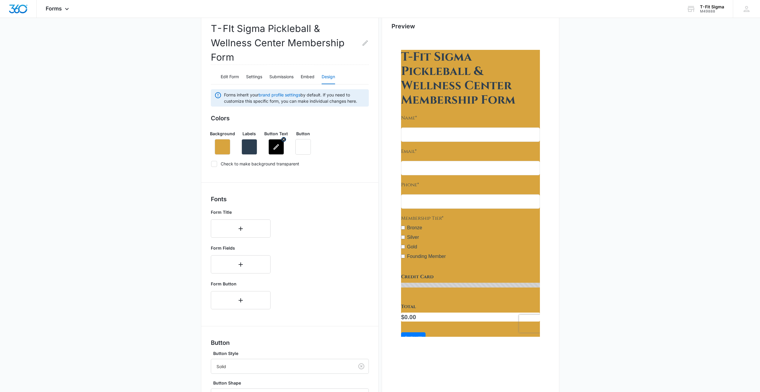
click at [273, 152] on button "button" at bounding box center [276, 147] width 16 height 16
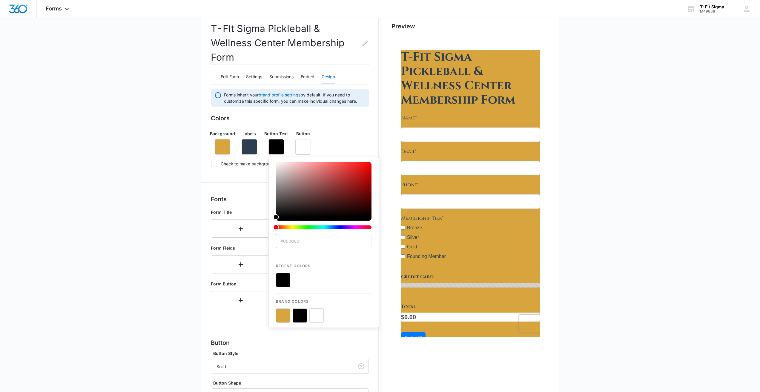
click at [281, 314] on button "color-picker-container" at bounding box center [283, 315] width 14 height 14
type input "#D8A43E"
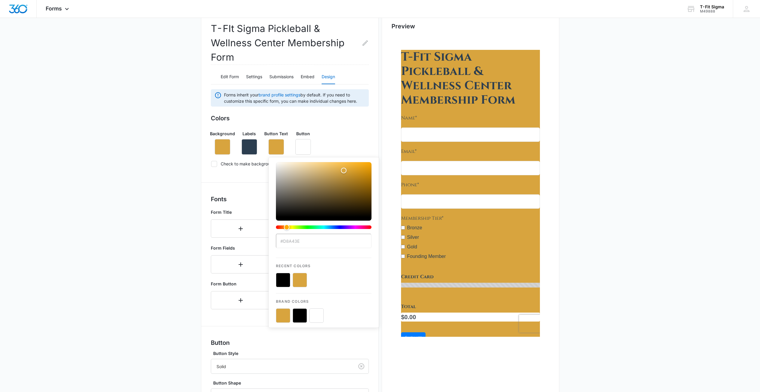
click at [248, 172] on div "Forms inherit your brand profile settings by default. If you need to customize …" at bounding box center [290, 278] width 158 height 378
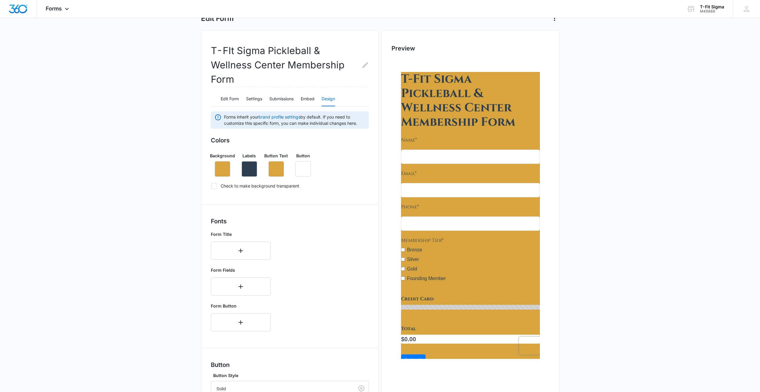
scroll to position [30, 0]
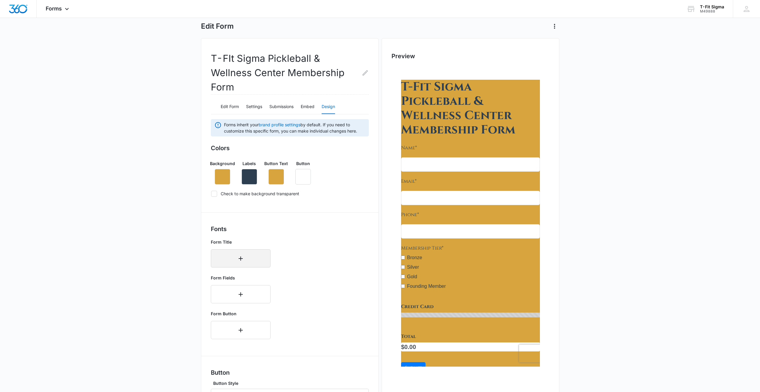
click at [243, 254] on button "button" at bounding box center [241, 258] width 60 height 18
click at [243, 254] on div at bounding box center [234, 256] width 34 height 7
click at [241, 287] on p "Cinzel" at bounding box center [240, 285] width 44 height 6
click at [246, 279] on div "Select..." at bounding box center [234, 273] width 47 height 13
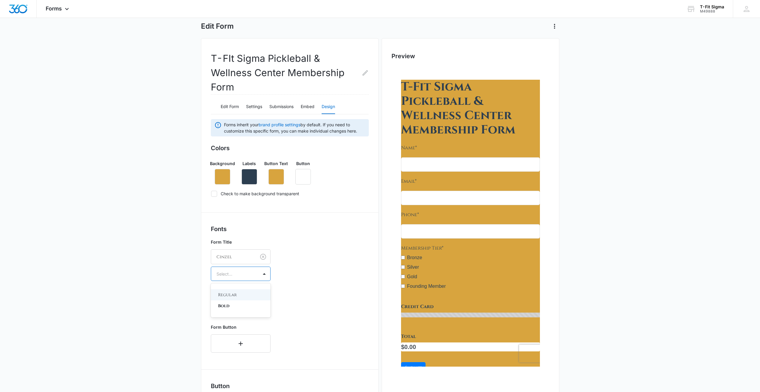
click at [246, 279] on div "Select..." at bounding box center [234, 273] width 47 height 13
click at [248, 274] on div at bounding box center [234, 273] width 34 height 7
click at [234, 306] on p "Bold" at bounding box center [240, 306] width 44 height 6
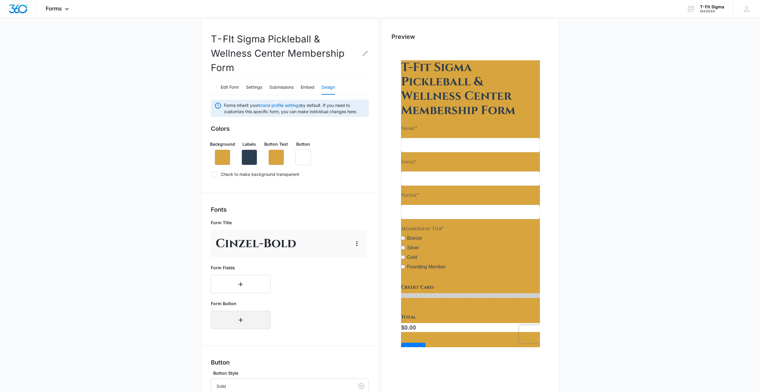
scroll to position [90, 0]
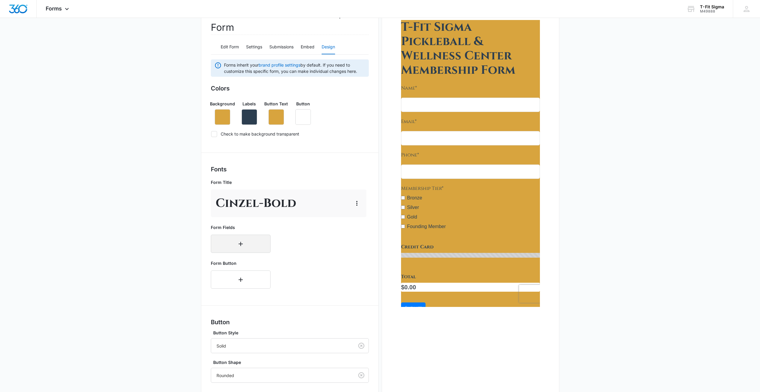
click at [243, 249] on button "button" at bounding box center [241, 244] width 60 height 18
click at [241, 269] on p "Cinzel" at bounding box center [240, 271] width 44 height 6
click at [248, 263] on div at bounding box center [234, 259] width 34 height 7
click at [242, 279] on p "Regular" at bounding box center [240, 280] width 44 height 6
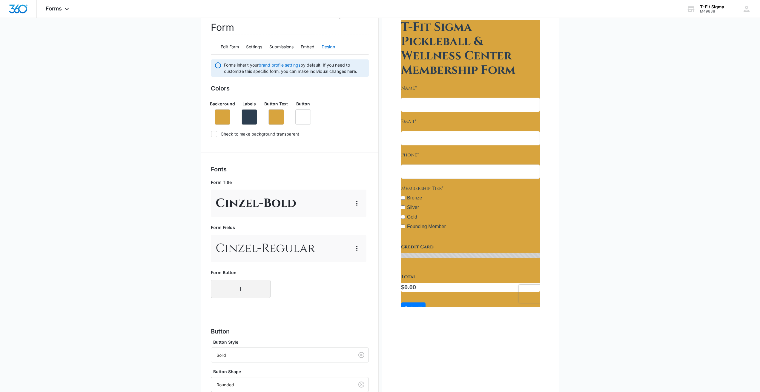
click at [242, 285] on button "button" at bounding box center [241, 289] width 60 height 18
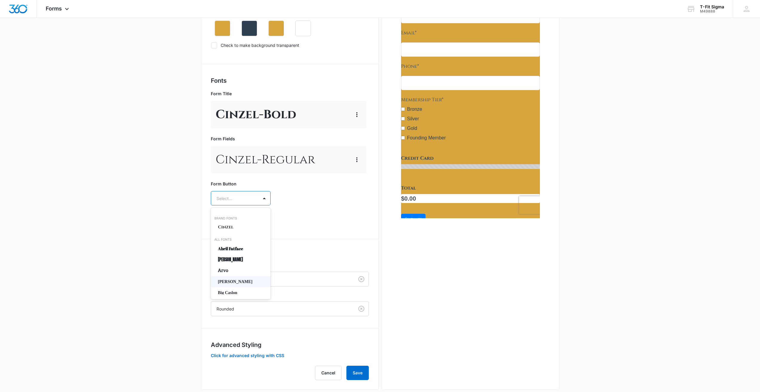
scroll to position [179, 0]
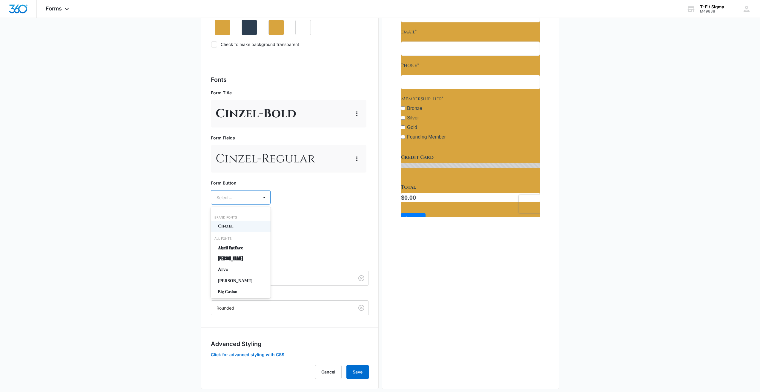
click at [242, 228] on p "Cinzel" at bounding box center [240, 226] width 44 height 6
click at [248, 219] on div "Select..." at bounding box center [234, 214] width 47 height 13
click at [243, 236] on p "Regular" at bounding box center [240, 236] width 44 height 6
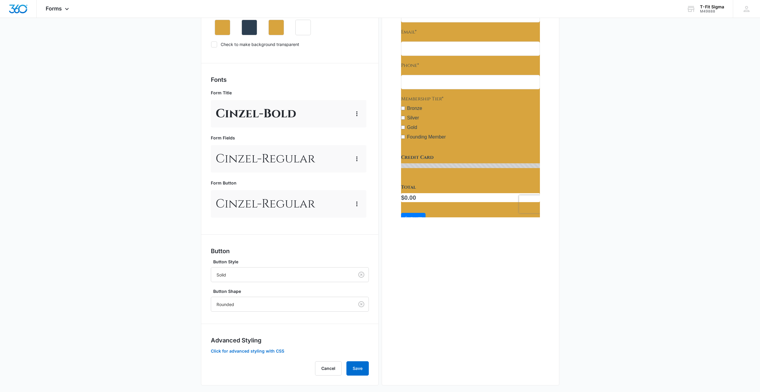
click at [265, 203] on p "Cinzel - Regular" at bounding box center [265, 204] width 99 height 18
click at [357, 205] on icon "button" at bounding box center [356, 203] width 7 height 7
click at [360, 219] on div "Edit" at bounding box center [366, 221] width 13 height 4
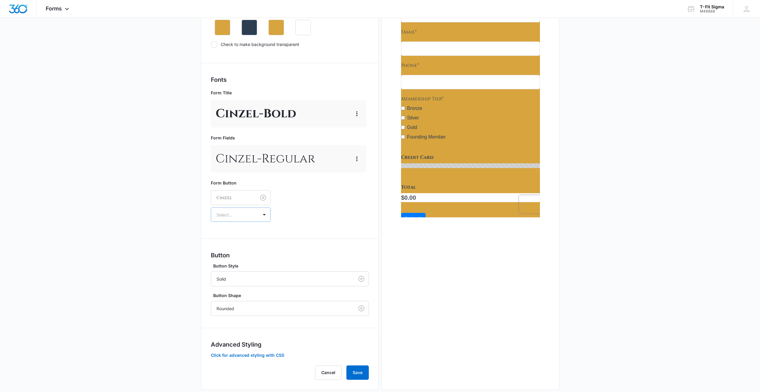
click at [251, 217] on div "Select..." at bounding box center [234, 214] width 47 height 13
click at [244, 242] on div "Bold" at bounding box center [241, 246] width 60 height 11
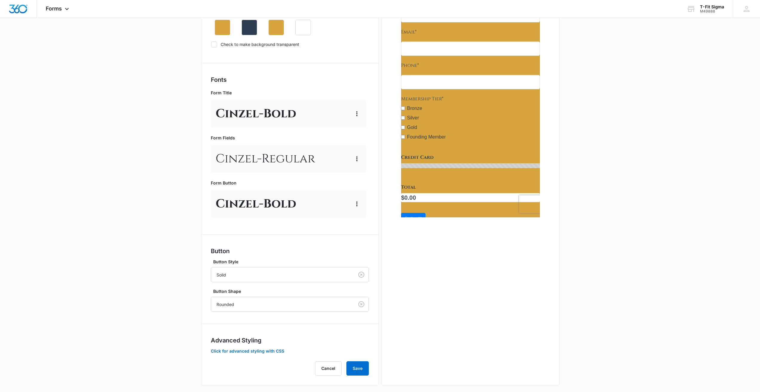
click at [276, 233] on div "Forms inherit your brand profile settings by default. If you need to customize …" at bounding box center [290, 173] width 158 height 406
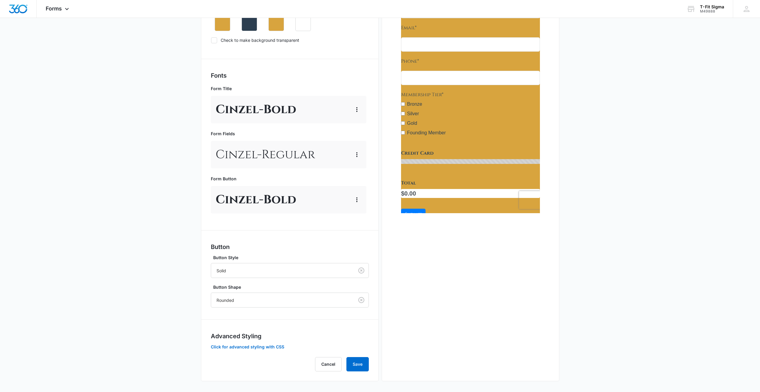
scroll to position [185, 0]
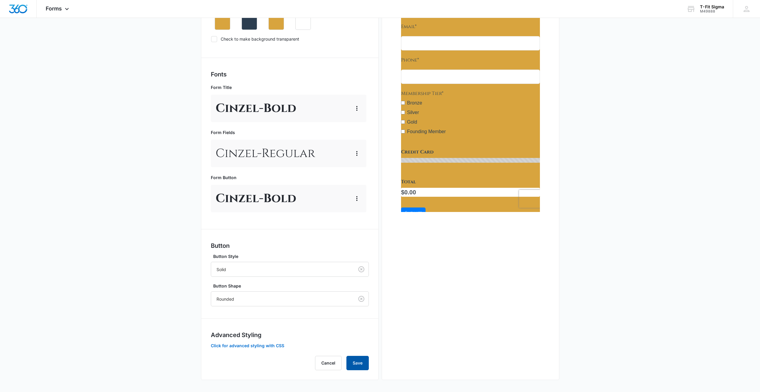
click at [363, 364] on button "Save" at bounding box center [357, 363] width 22 height 14
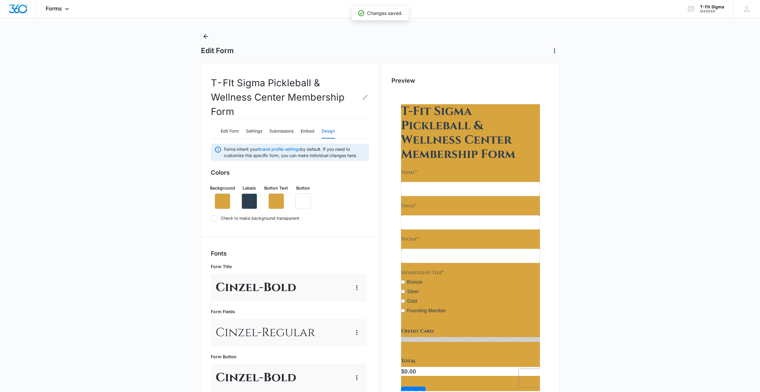
scroll to position [0, 0]
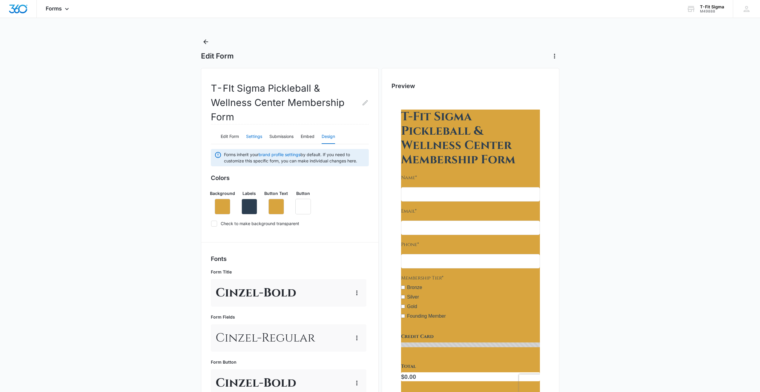
click at [252, 138] on button "Settings" at bounding box center [254, 137] width 16 height 14
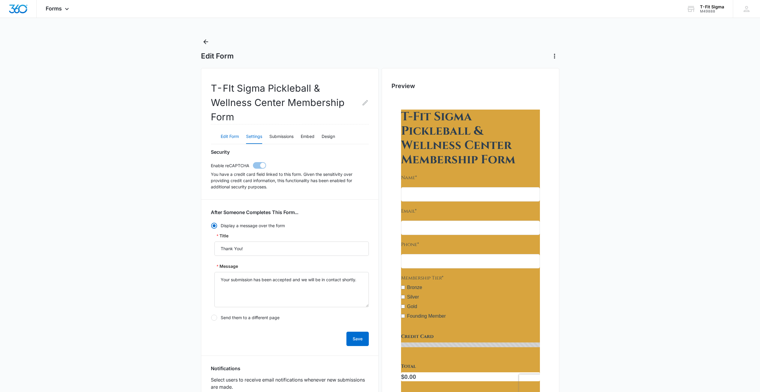
click at [232, 138] on button "Edit Form" at bounding box center [230, 137] width 18 height 14
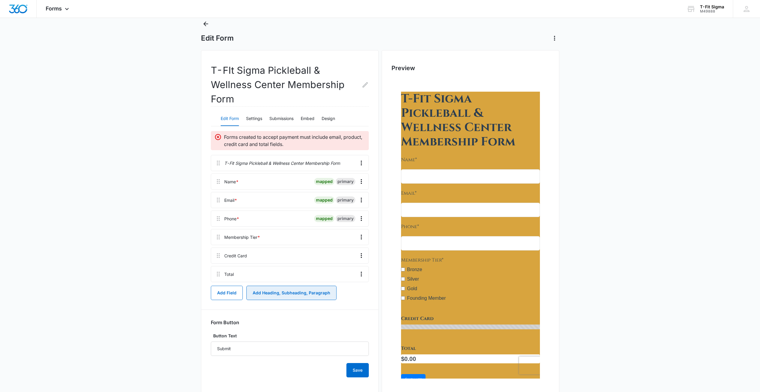
scroll to position [37, 0]
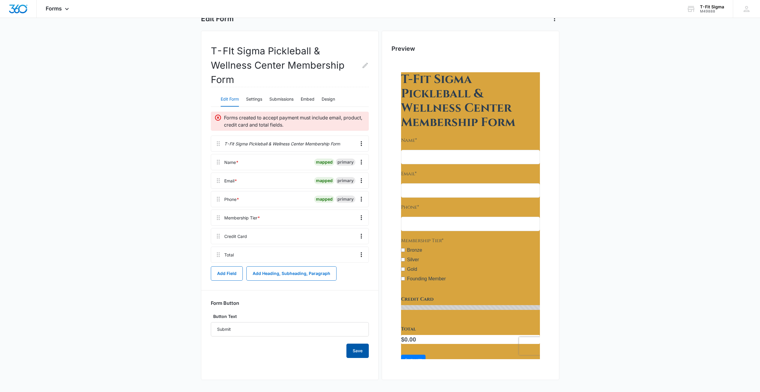
click at [359, 352] on button "Save" at bounding box center [357, 351] width 22 height 14
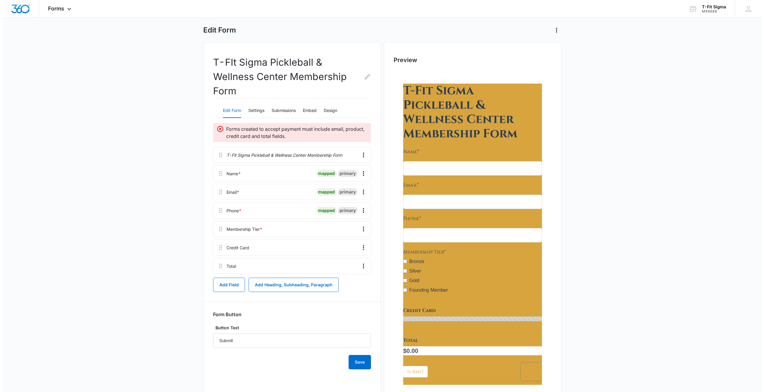
scroll to position [0, 0]
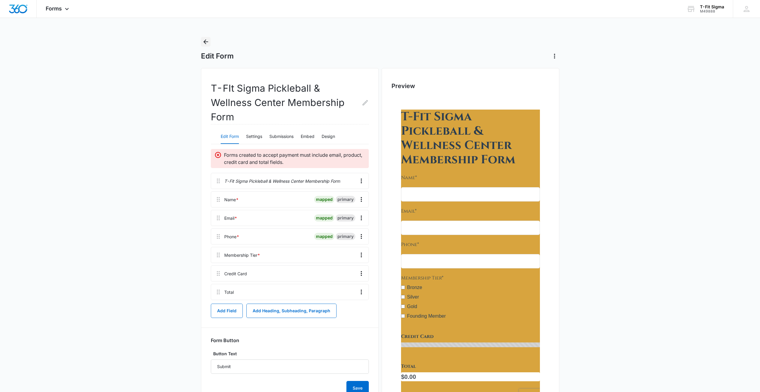
click at [203, 41] on icon "Back" at bounding box center [205, 41] width 7 height 7
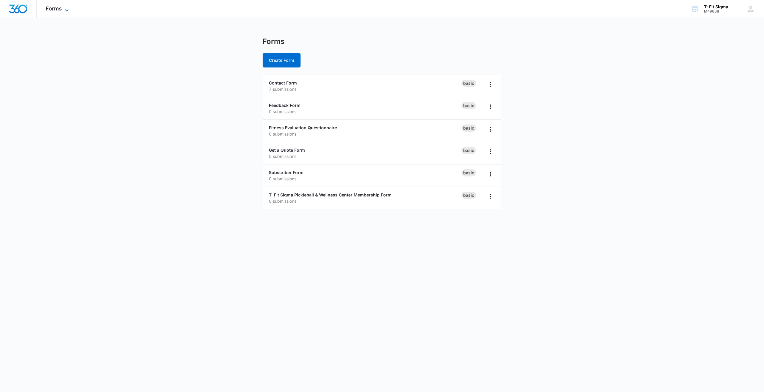
click at [61, 6] on span "Forms" at bounding box center [54, 8] width 16 height 6
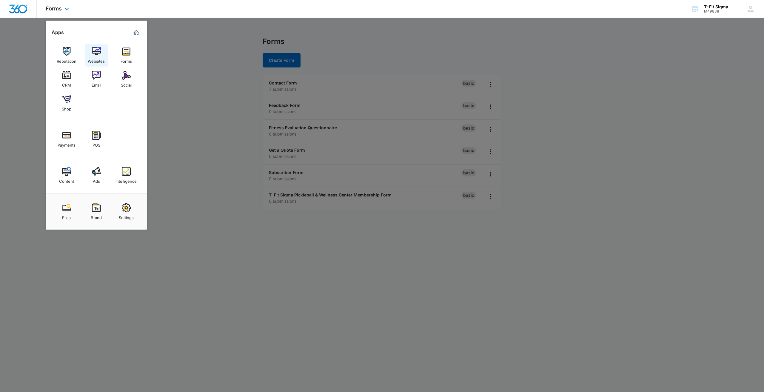
click at [94, 54] on img at bounding box center [96, 51] width 9 height 9
